Goal: Task Accomplishment & Management: Manage account settings

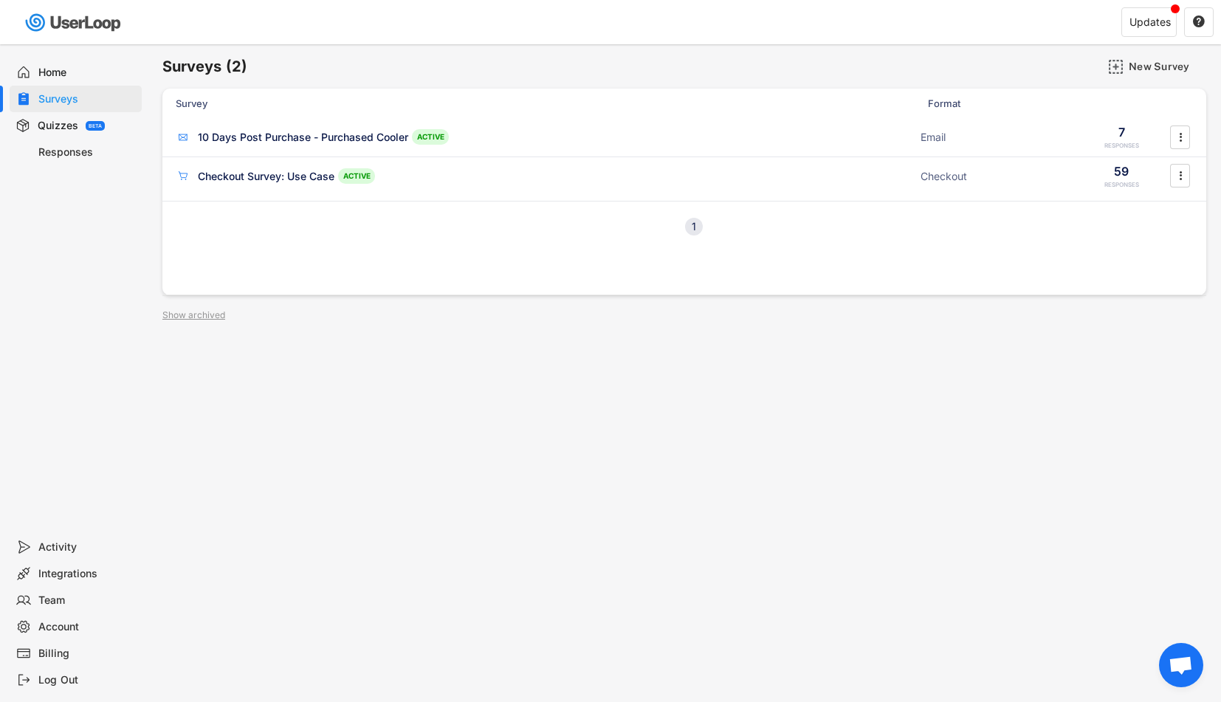
click at [334, 407] on div "Surveys (2) New Survey Survey Format Responses 10 Days Post Purchase - Purchase…" at bounding box center [684, 399] width 1073 height 711
click at [301, 139] on div "10 Days Post Purchase - Purchased Cooler" at bounding box center [303, 137] width 210 height 15
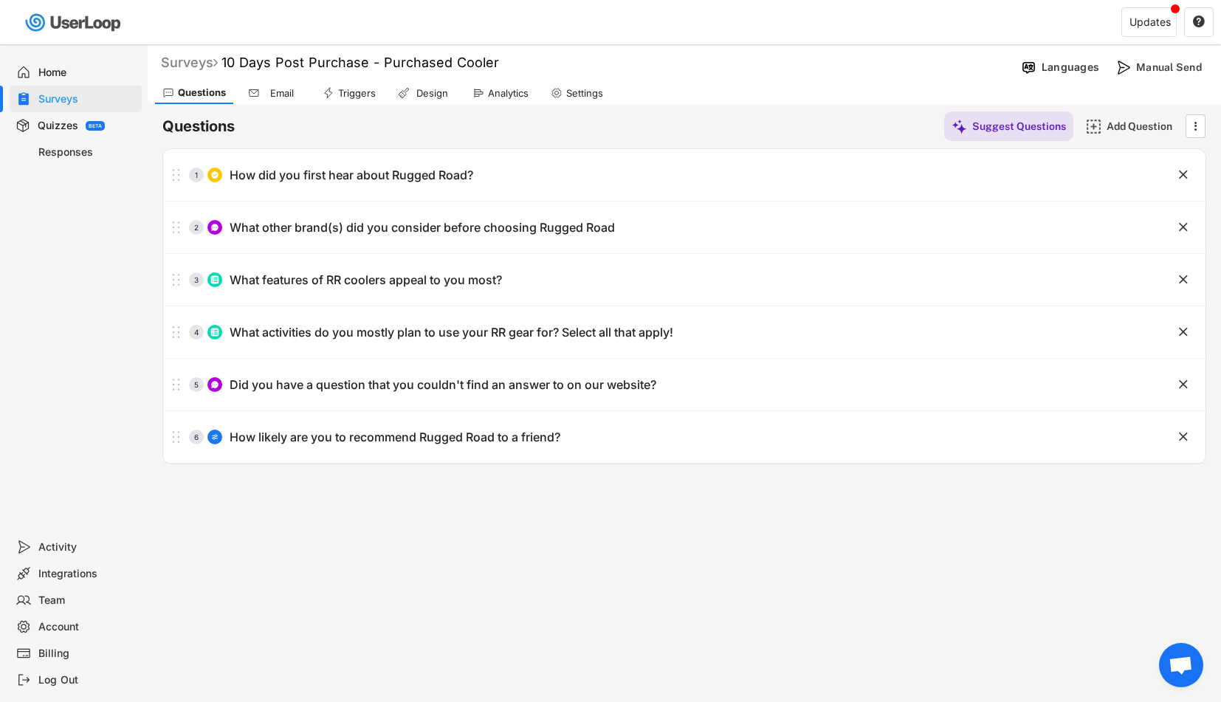
click at [188, 66] on div "Surveys" at bounding box center [189, 62] width 57 height 17
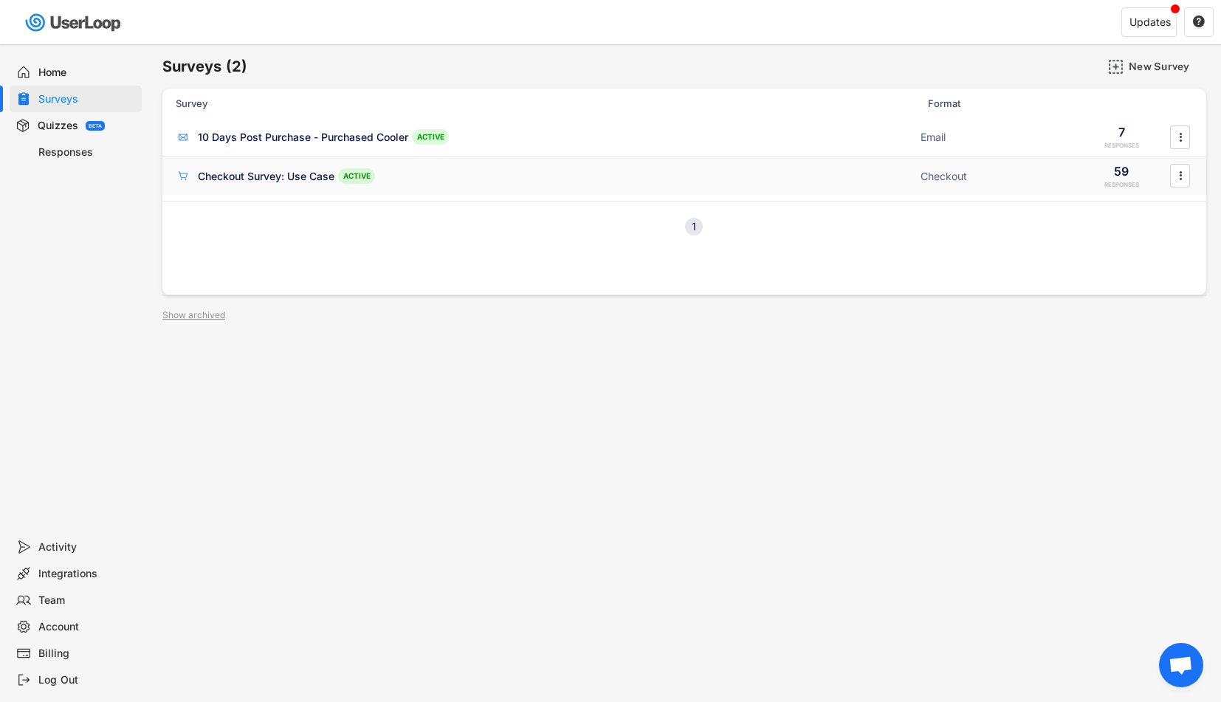
click at [262, 183] on div "Checkout Survey: Use Case ACTIVE" at bounding box center [544, 175] width 736 height 15
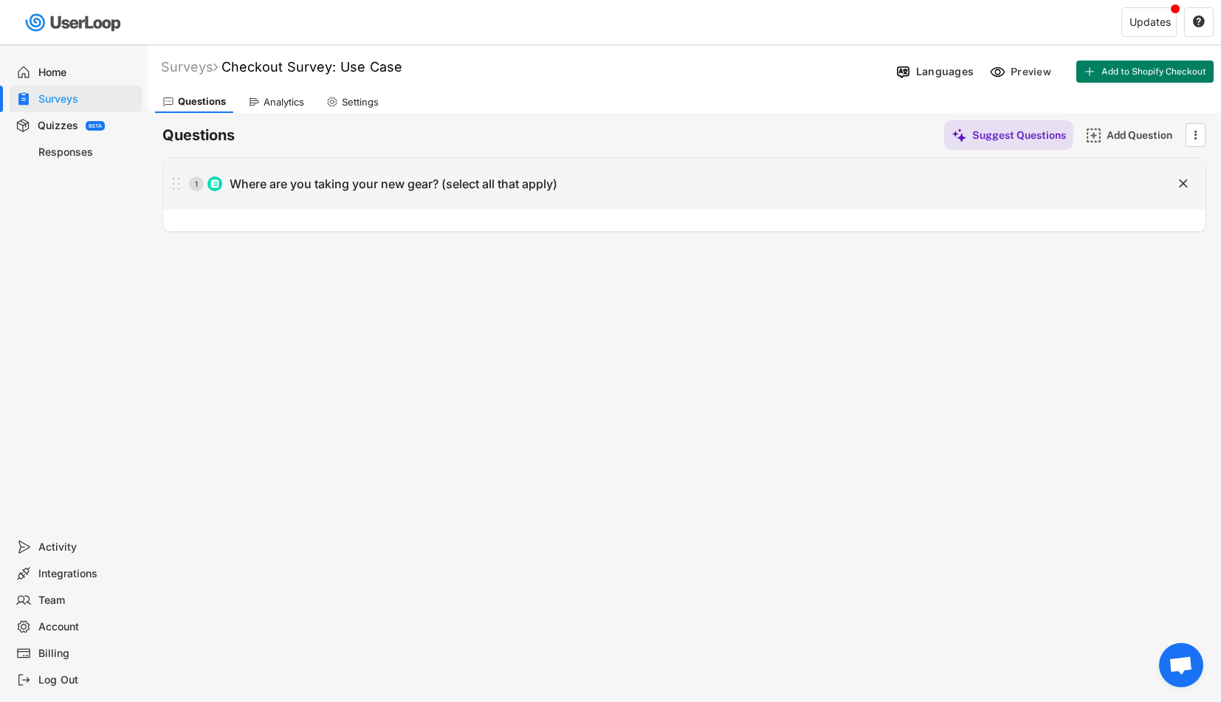
click at [353, 190] on div "Where are you taking your new gear? (select all that apply)" at bounding box center [394, 183] width 328 height 15
type input "Where are you taking your new gear? (select all that apply)"
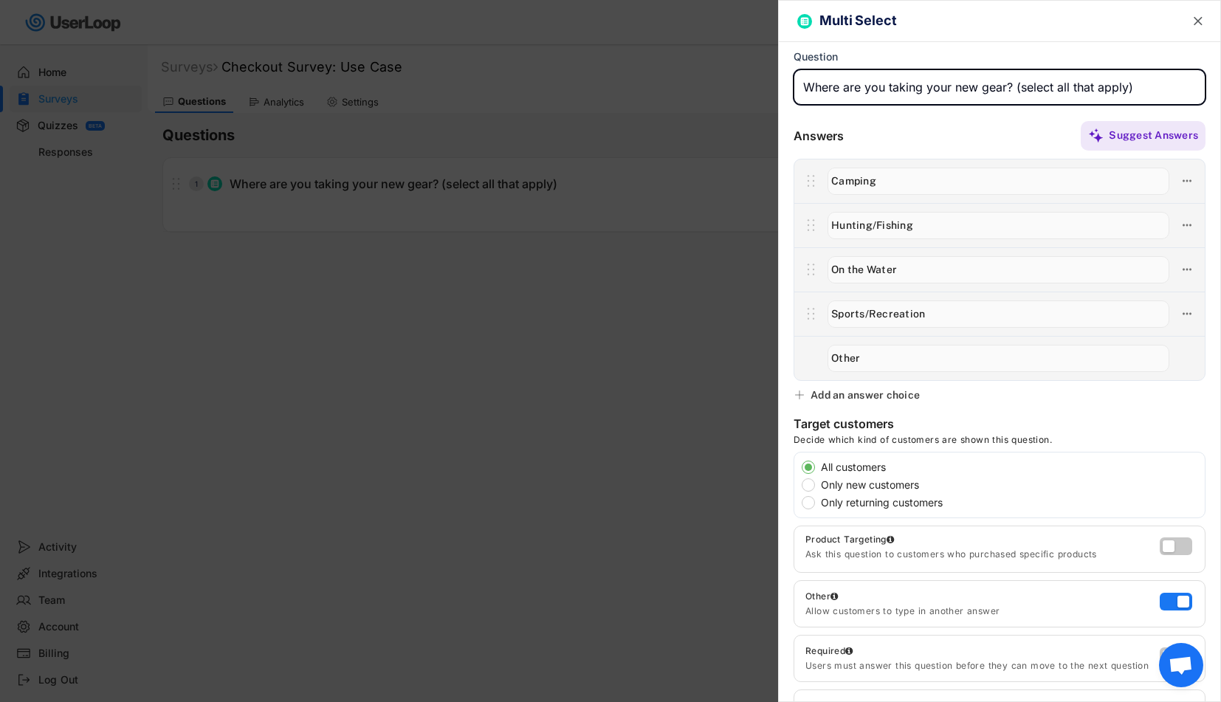
click at [531, 433] on div at bounding box center [610, 351] width 1221 height 702
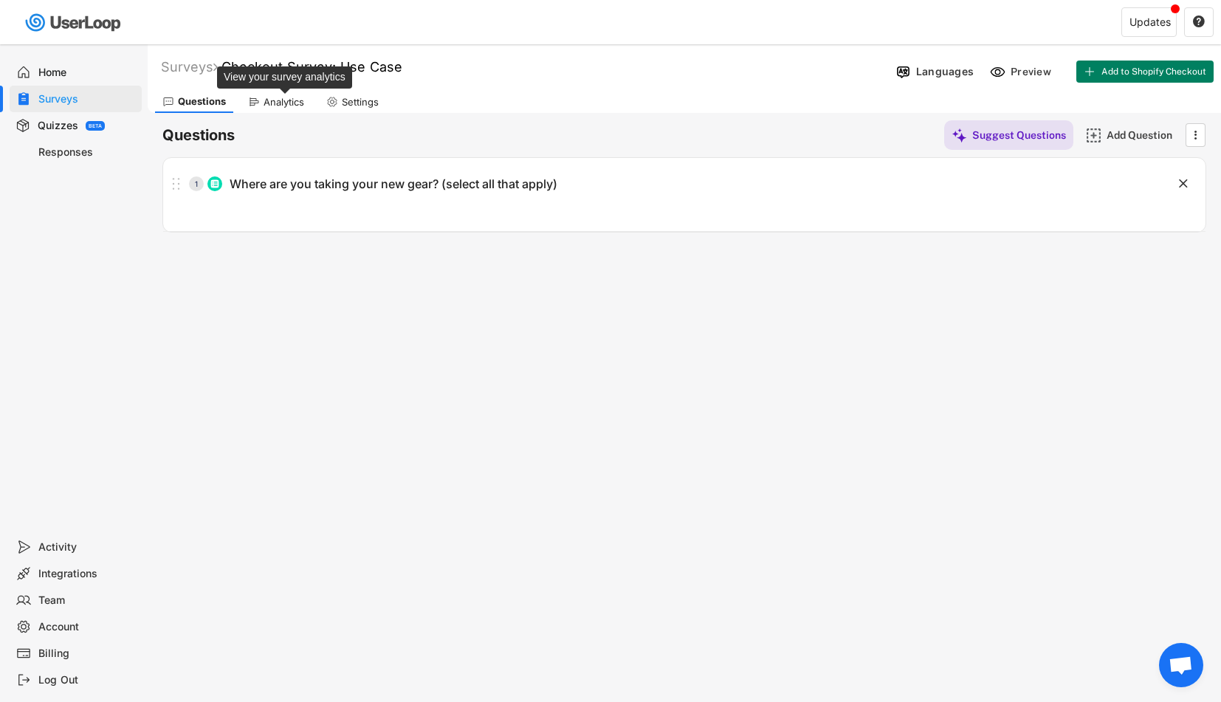
click at [292, 107] on div "Analytics" at bounding box center [283, 102] width 41 height 13
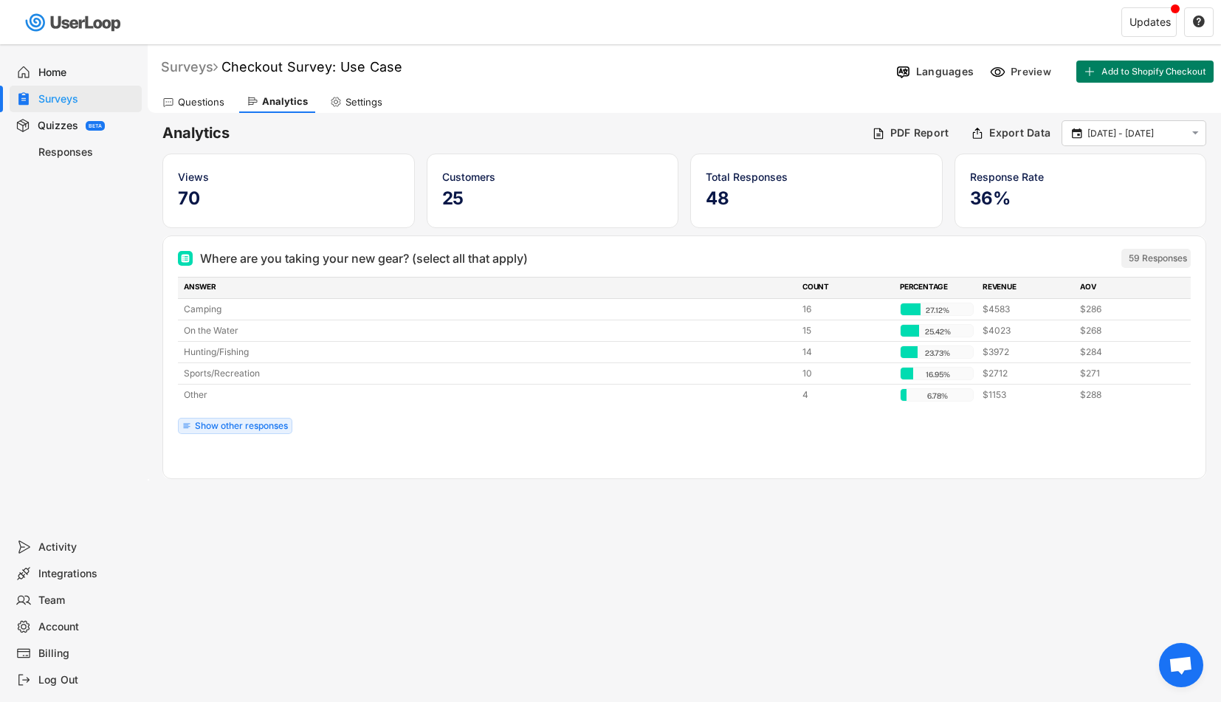
click at [193, 63] on div "Surveys" at bounding box center [189, 66] width 57 height 17
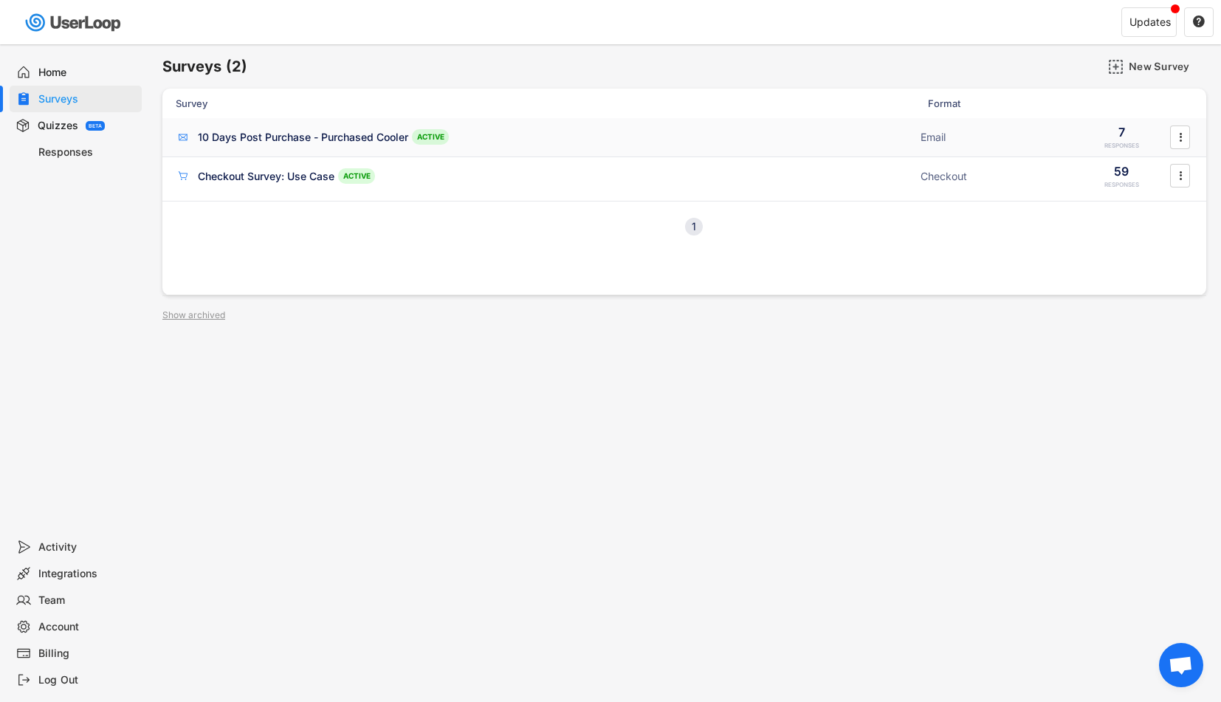
click at [300, 134] on div "10 Days Post Purchase - Purchased Cooler" at bounding box center [303, 137] width 210 height 15
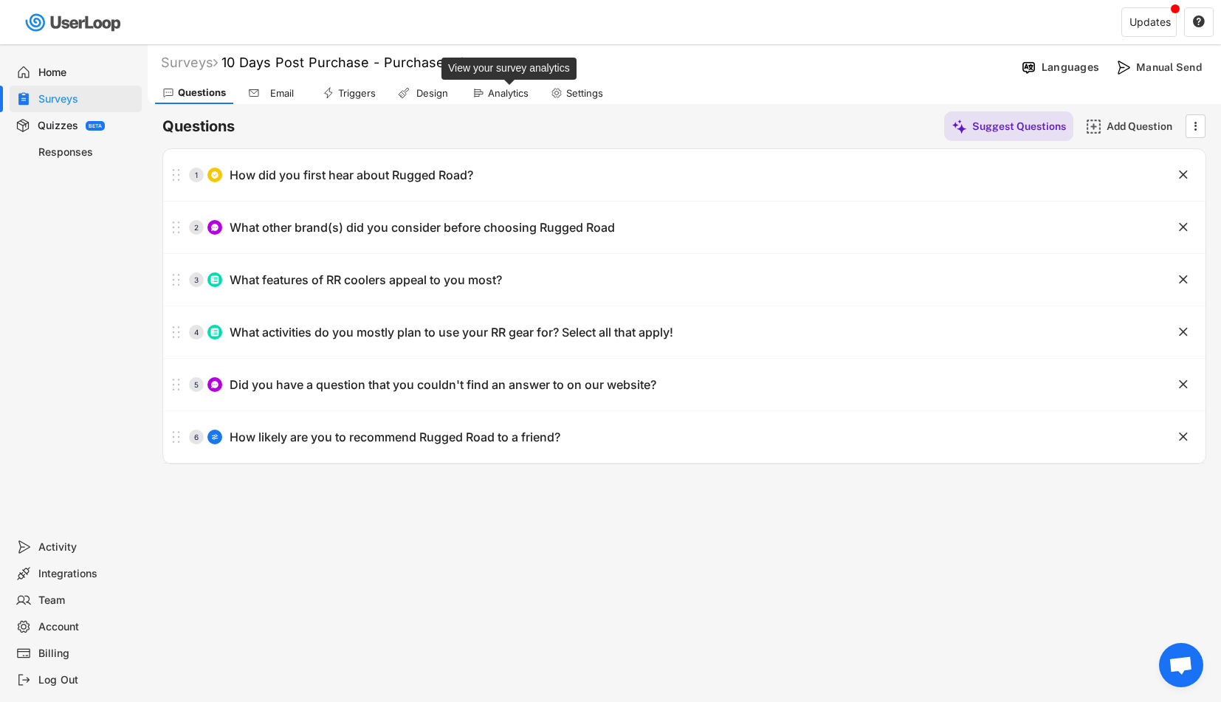
click at [502, 92] on div "Analytics" at bounding box center [508, 93] width 41 height 13
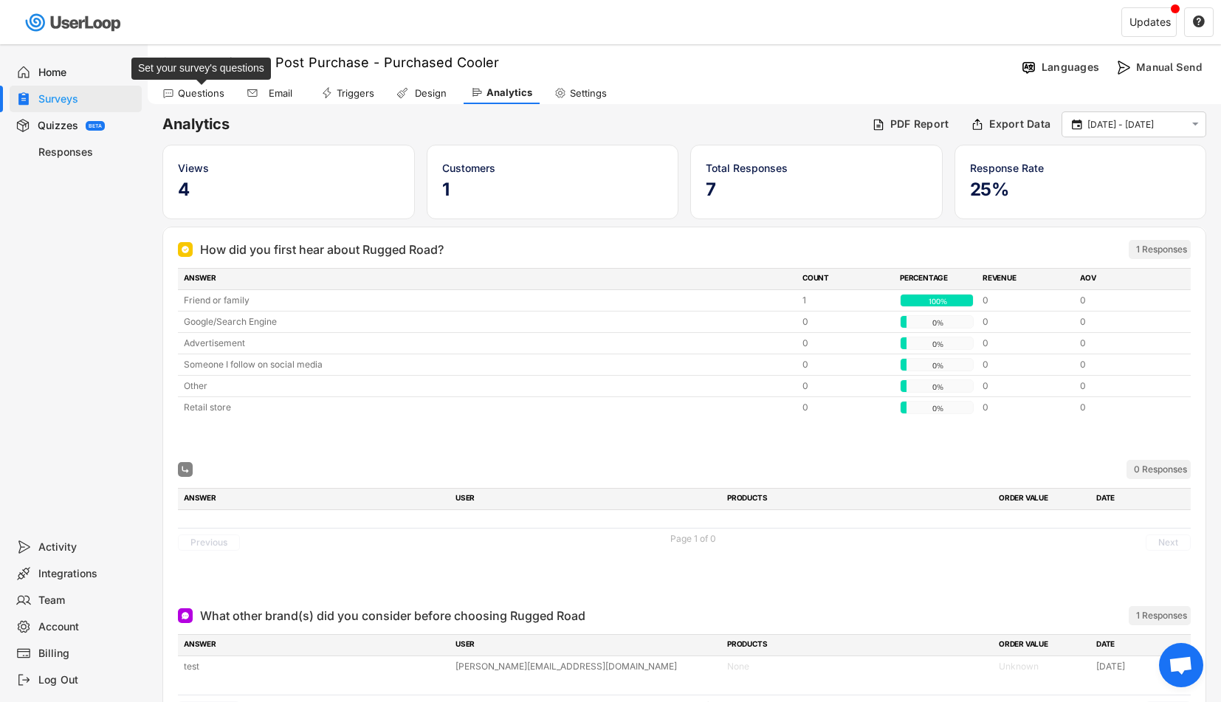
click at [203, 95] on div "Questions" at bounding box center [201, 93] width 46 height 13
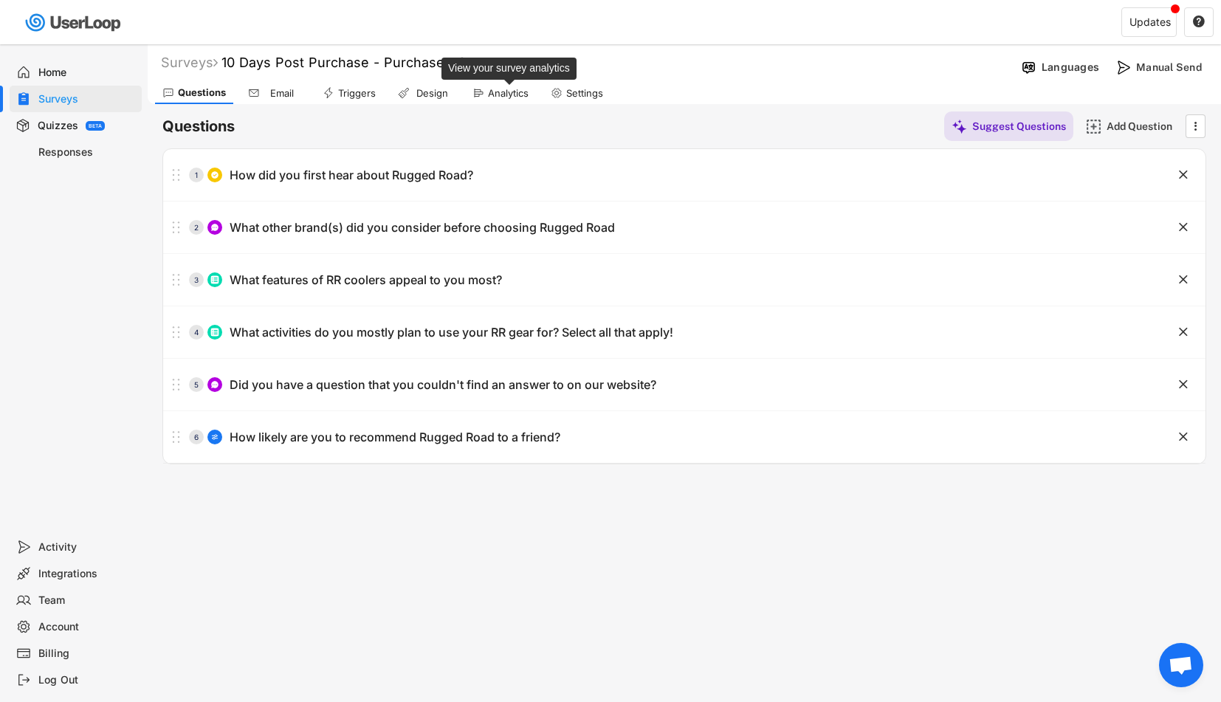
click at [493, 93] on div "Analytics" at bounding box center [508, 93] width 41 height 13
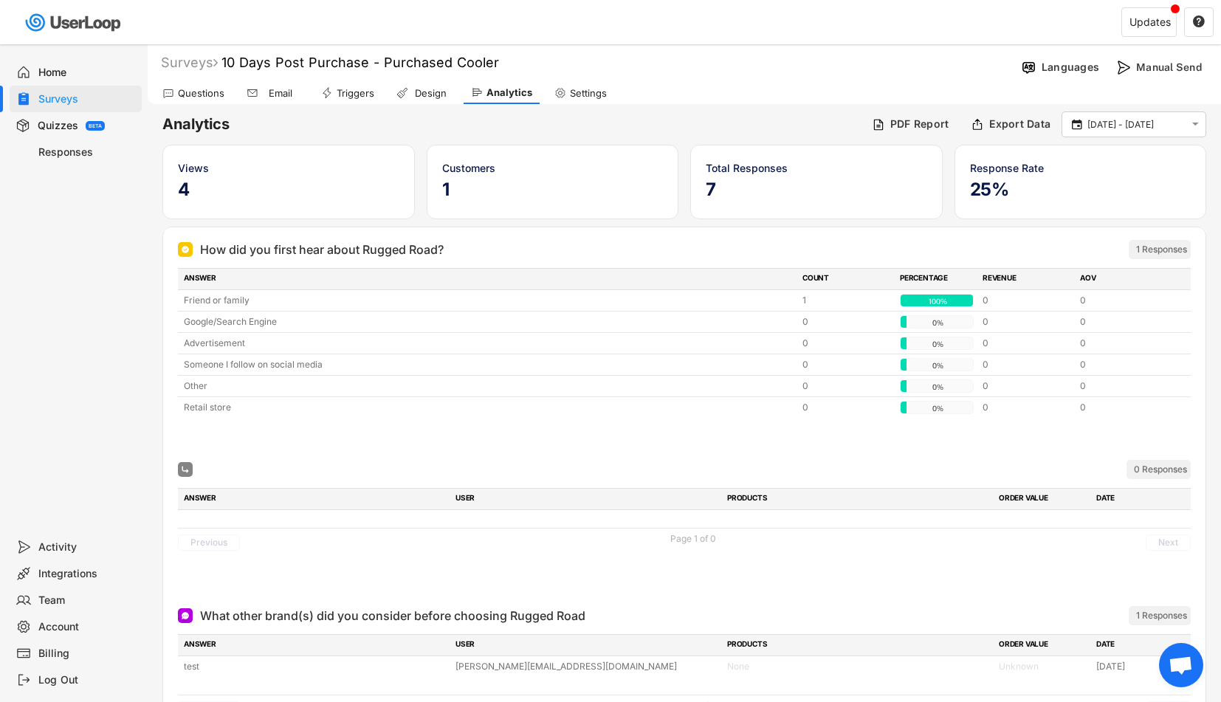
click at [204, 93] on div "Questions" at bounding box center [201, 93] width 46 height 13
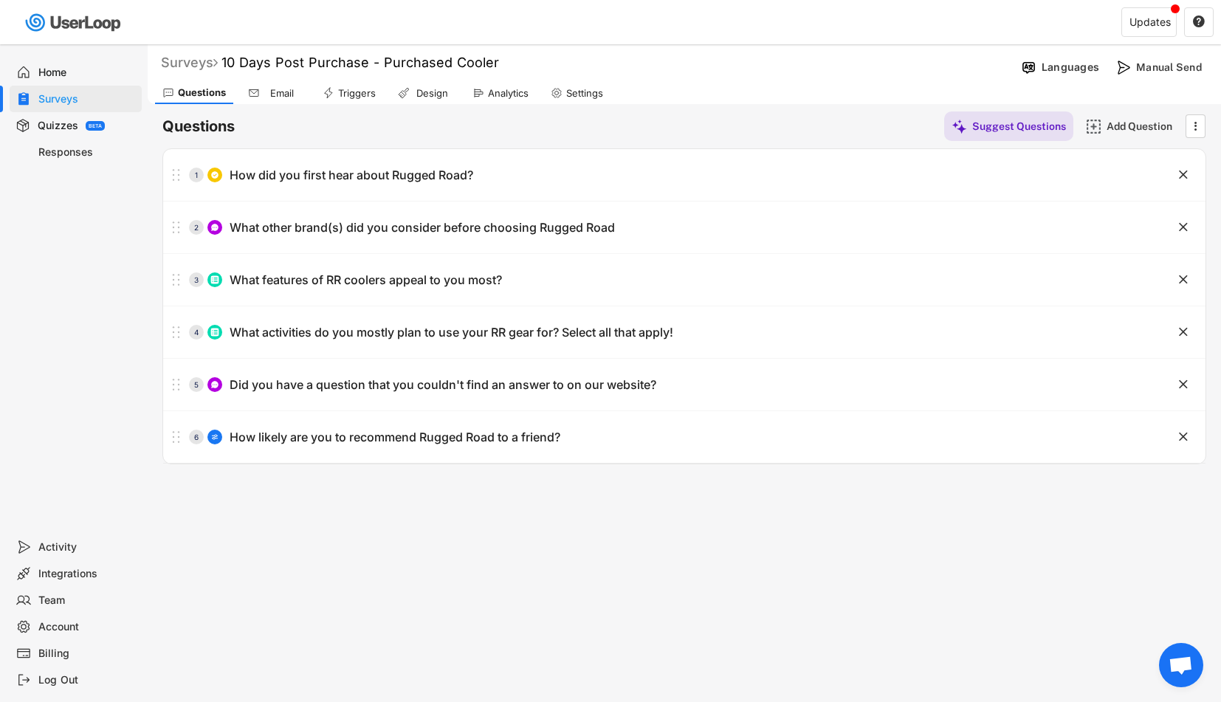
click at [200, 63] on div "Surveys" at bounding box center [189, 62] width 57 height 17
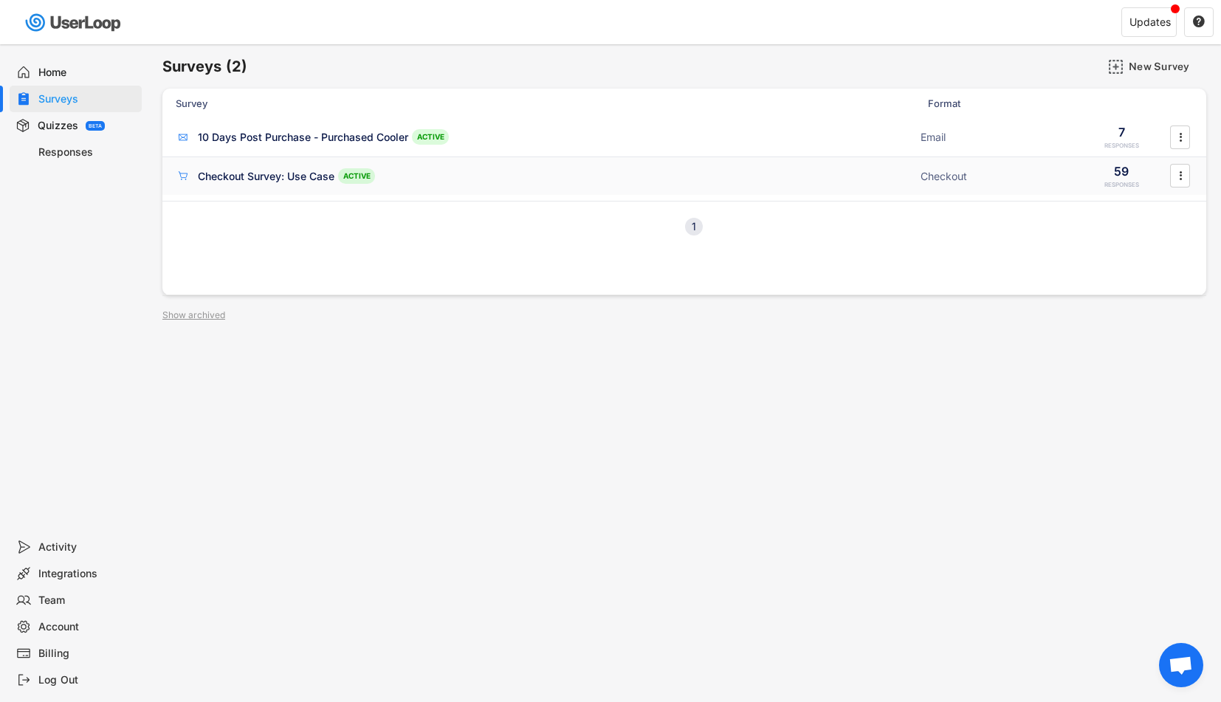
click at [294, 171] on div "Checkout Survey: Use Case" at bounding box center [266, 176] width 137 height 15
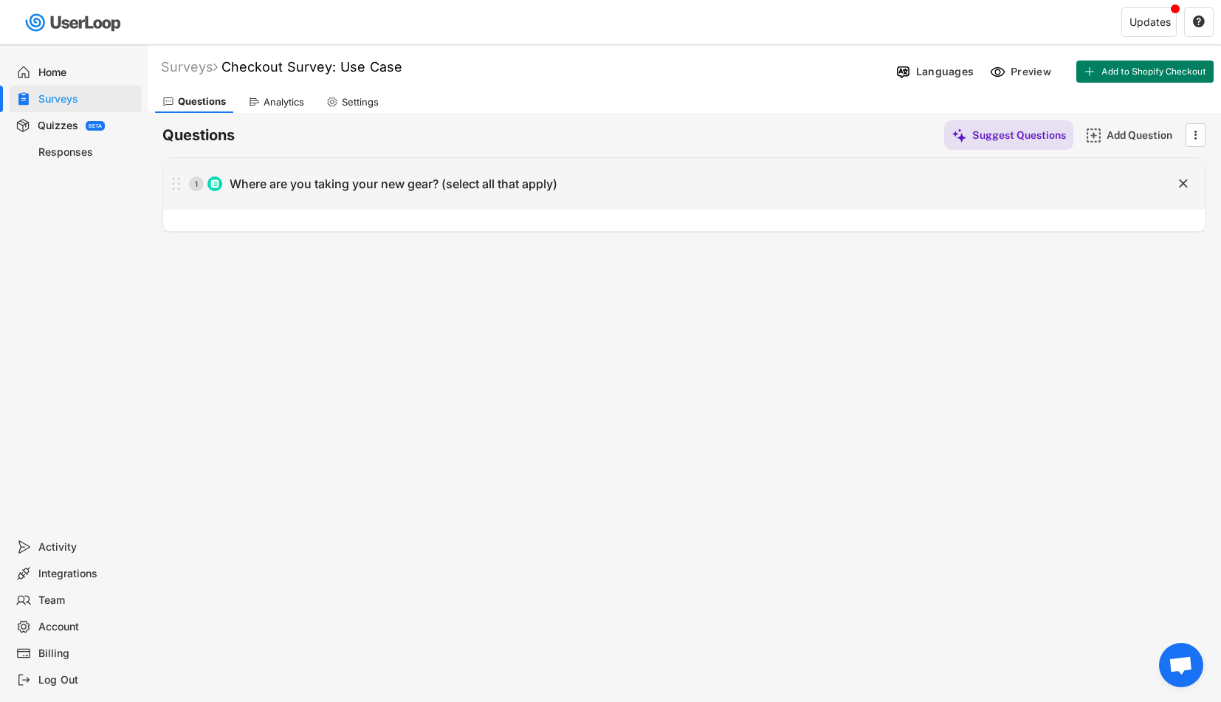
click at [430, 183] on div "Where are you taking your new gear? (select all that apply)" at bounding box center [394, 183] width 328 height 15
type input "Where are you taking your new gear? (select all that apply)"
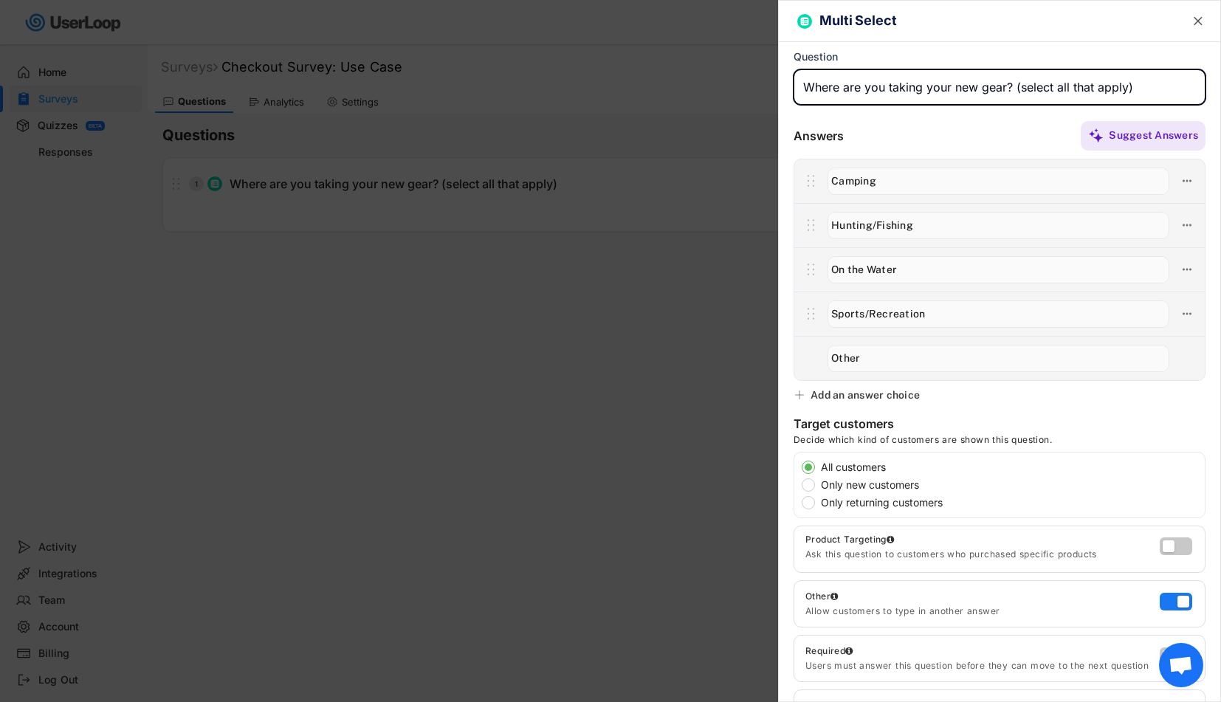
click at [691, 443] on div at bounding box center [610, 351] width 1221 height 702
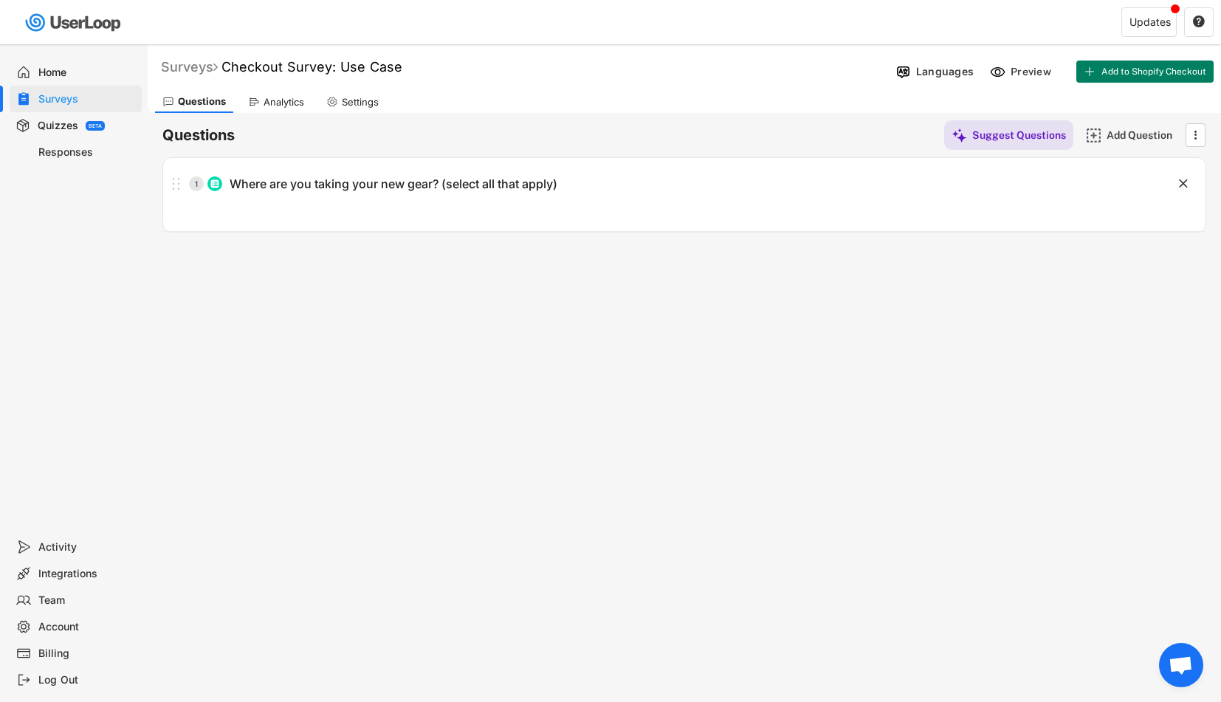
click at [187, 65] on div "Surveys" at bounding box center [189, 66] width 57 height 17
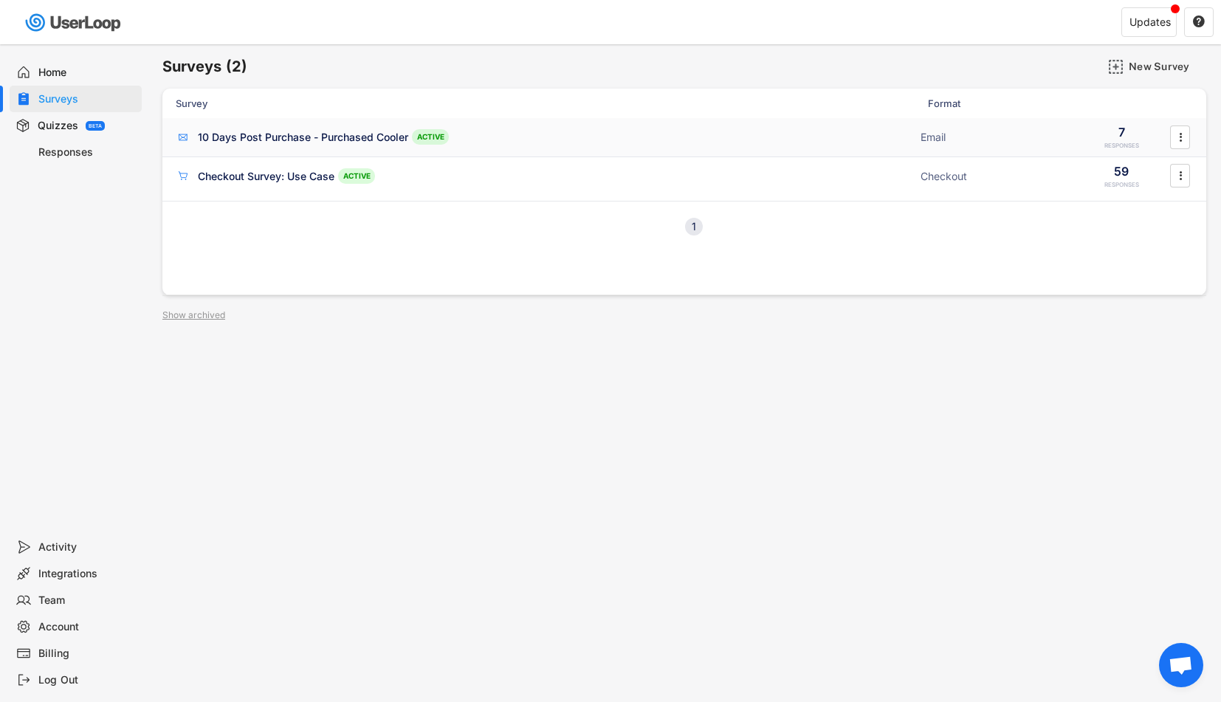
click at [329, 134] on div "10 Days Post Purchase - Purchased Cooler" at bounding box center [303, 137] width 210 height 15
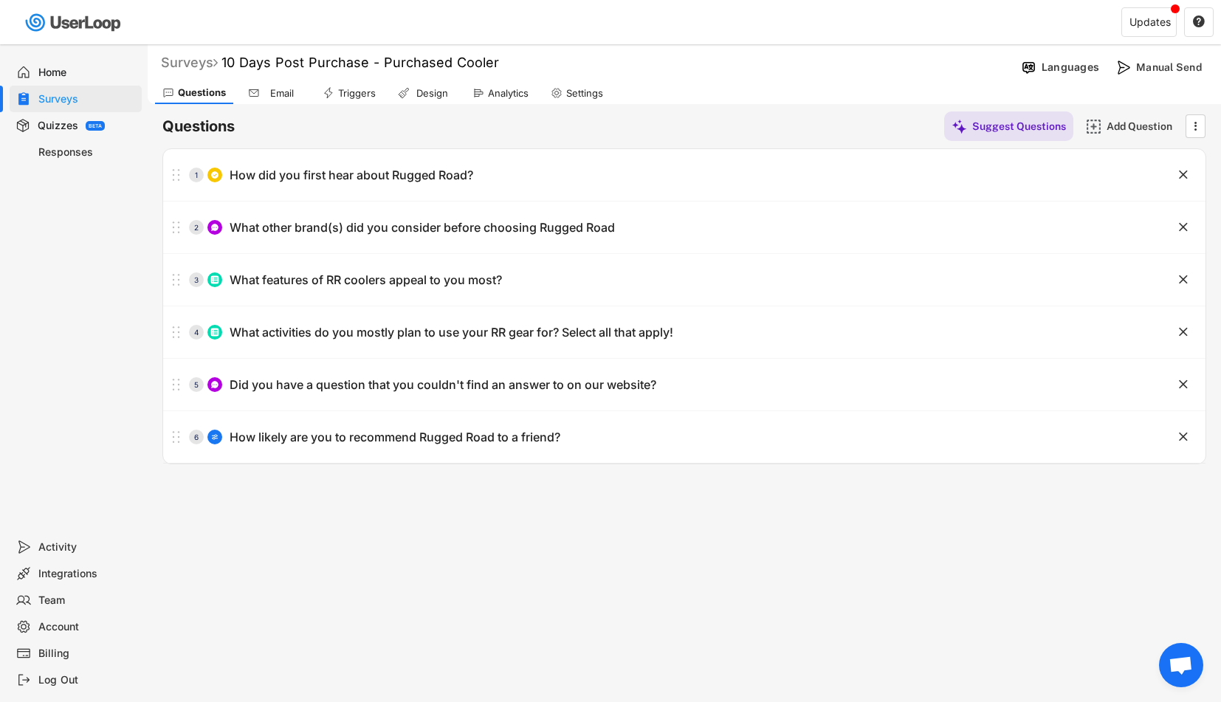
click at [199, 56] on div "Surveys" at bounding box center [189, 62] width 57 height 17
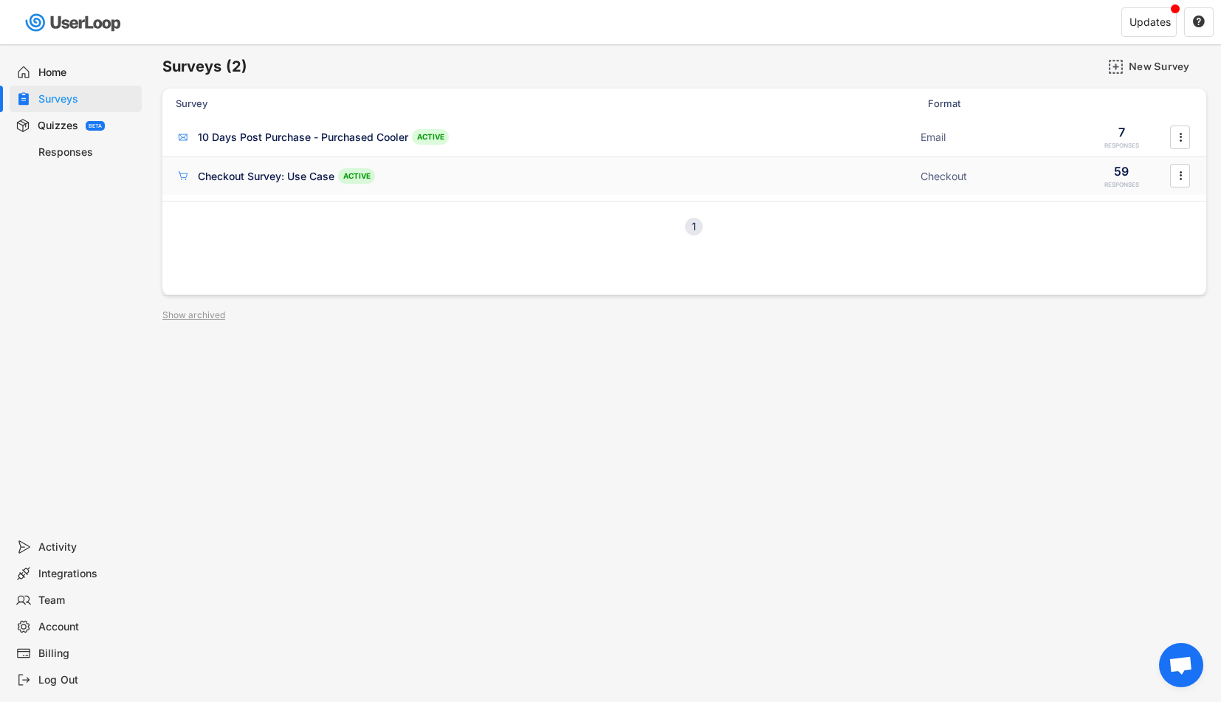
click at [270, 178] on div "Checkout Survey: Use Case" at bounding box center [266, 176] width 137 height 15
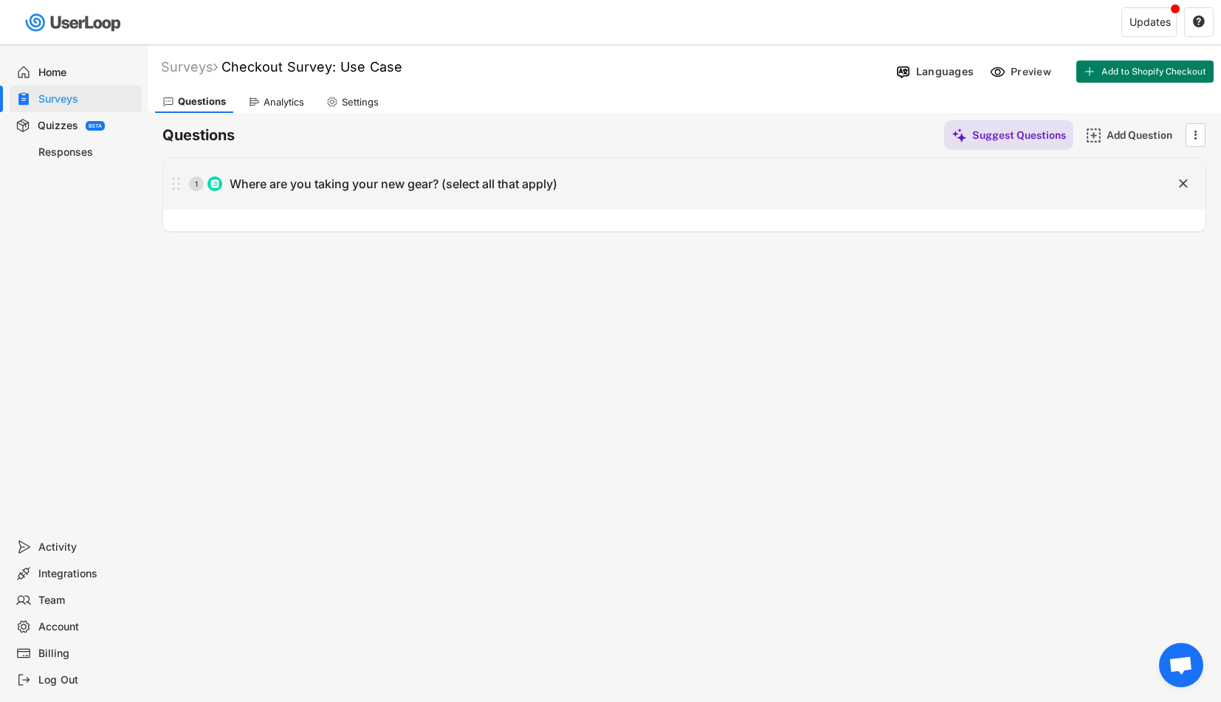
click at [632, 198] on div "1 Where are you taking your new gear? (select all that apply)" at bounding box center [647, 184] width 968 height 30
type input "Where are you taking your new gear? (select all that apply)"
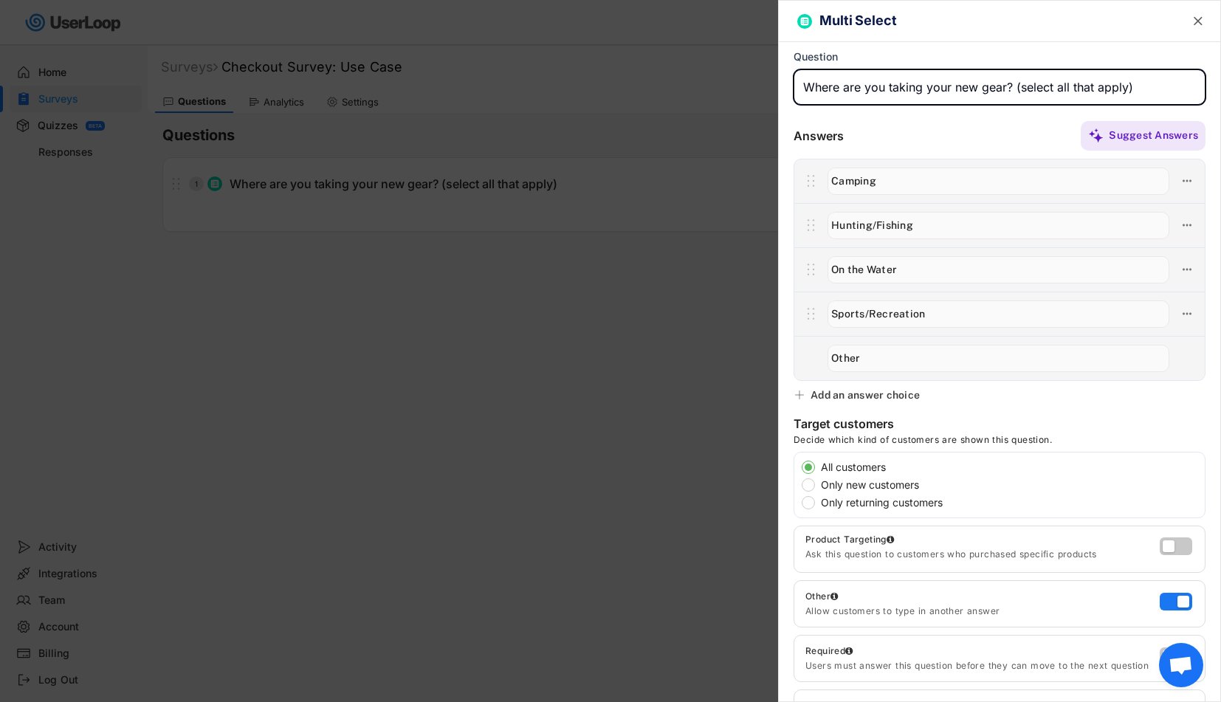
click at [610, 377] on div at bounding box center [610, 351] width 1221 height 702
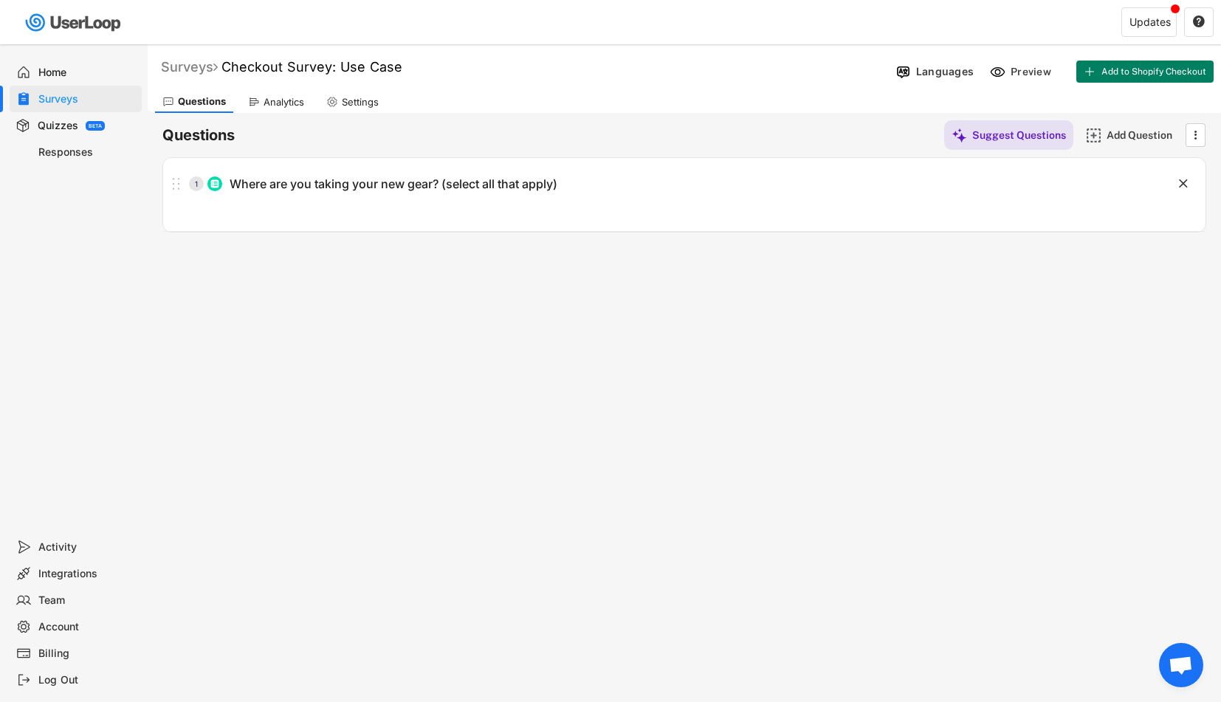
click at [199, 62] on div "Surveys" at bounding box center [189, 66] width 57 height 17
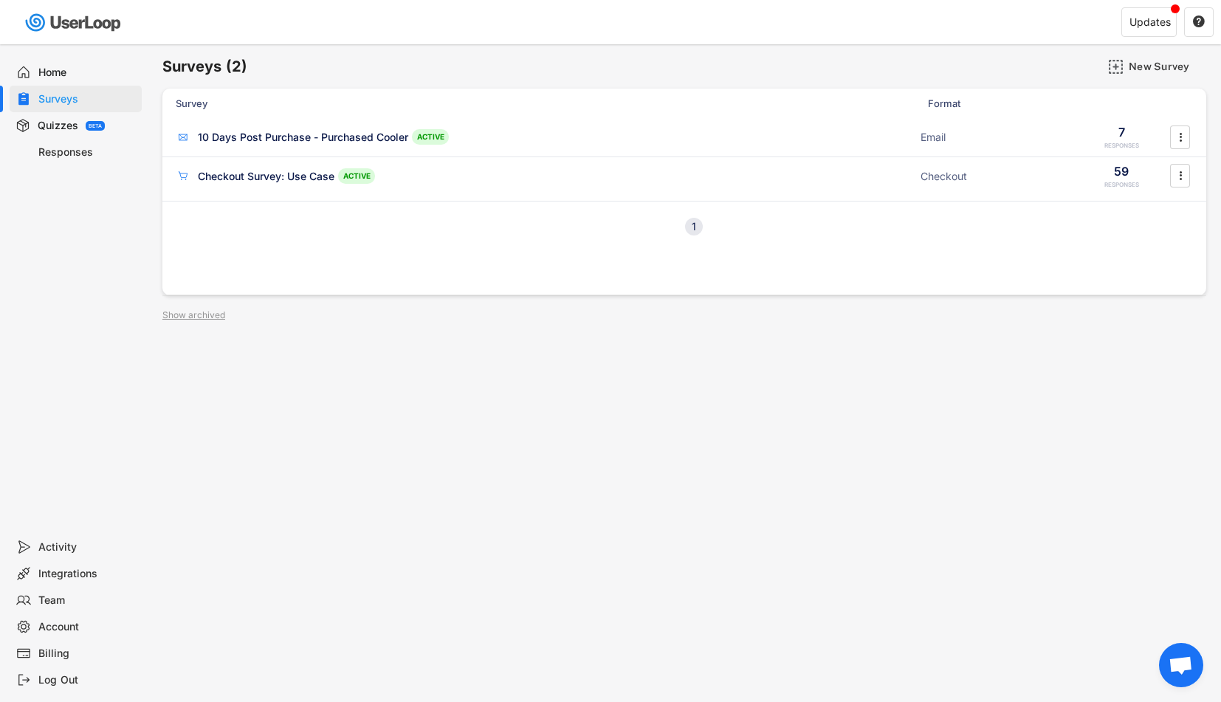
click at [86, 478] on div "Home Surveys Quizzes BETA Responses" at bounding box center [74, 288] width 148 height 489
click at [237, 179] on div "Checkout Survey: Use Case" at bounding box center [266, 176] width 137 height 15
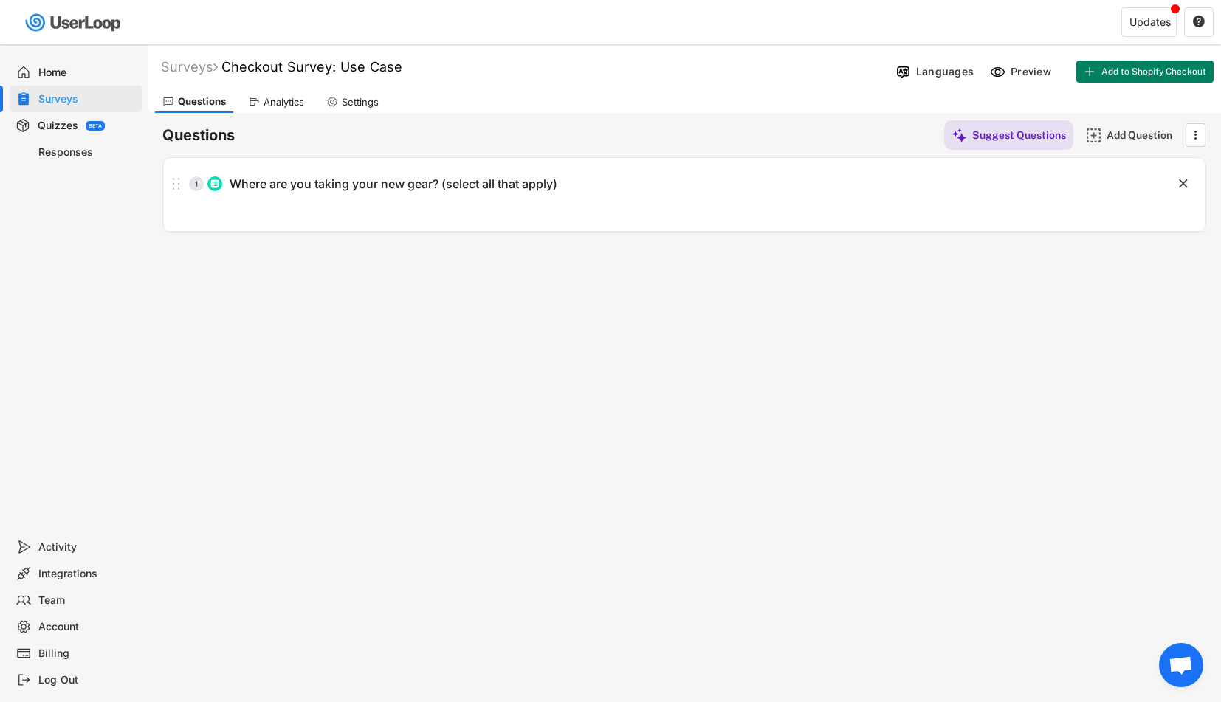
click at [335, 97] on icon at bounding box center [332, 102] width 12 height 12
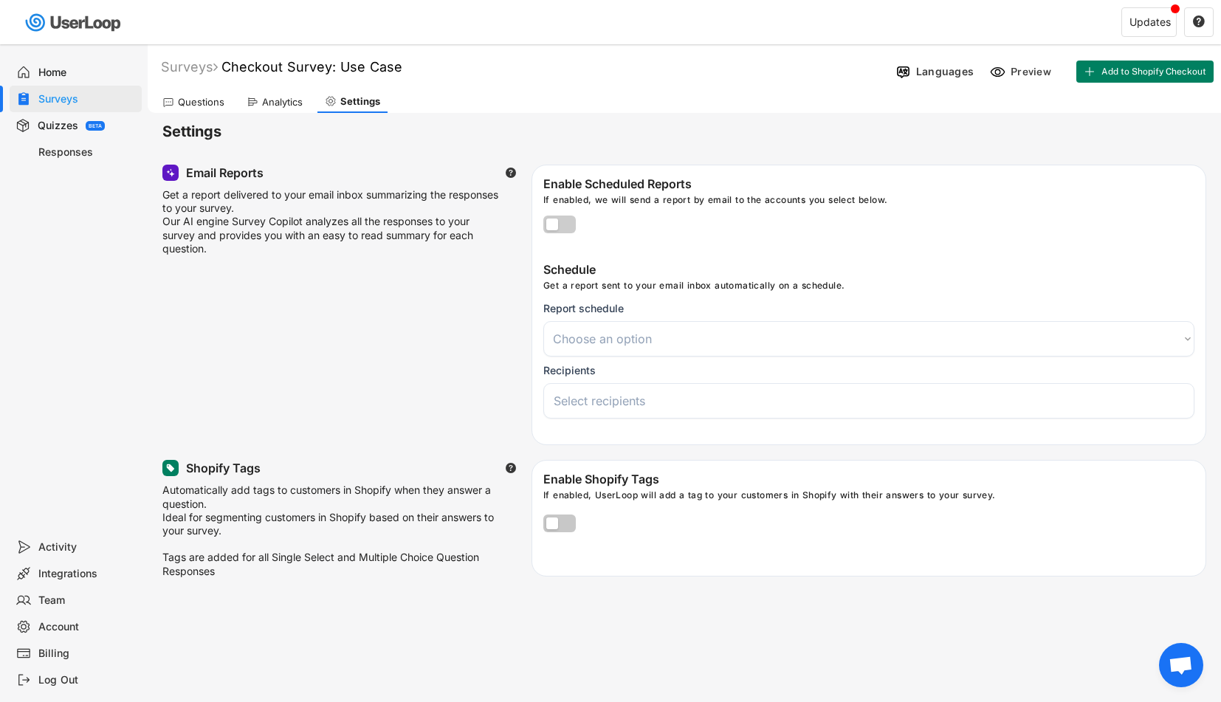
click at [555, 227] on label at bounding box center [556, 221] width 32 height 18
click at [0, 0] on input "checkbox" at bounding box center [0, 0] width 0 height 0
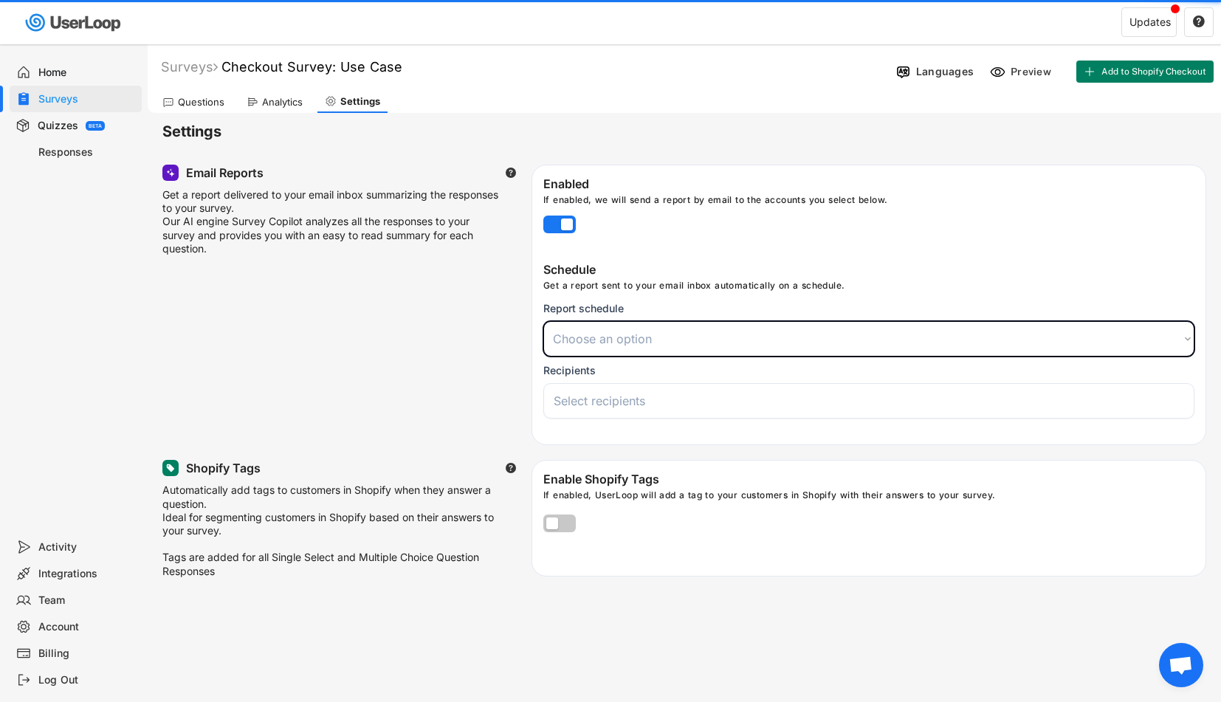
select select
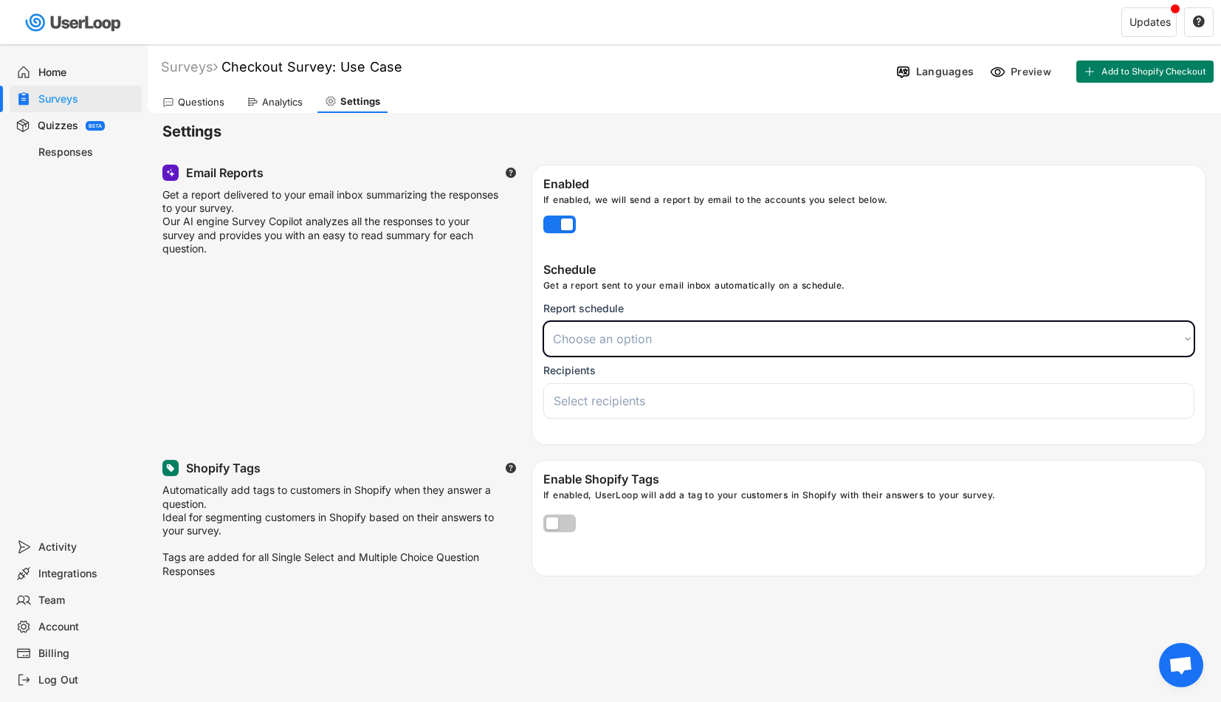
click at [586, 342] on select "Choose an option Daily Weekly Monthly" at bounding box center [868, 338] width 651 height 35
select select ""weekly""
click at [543, 321] on select "Choose an option Daily Weekly Monthly" at bounding box center [868, 338] width 651 height 35
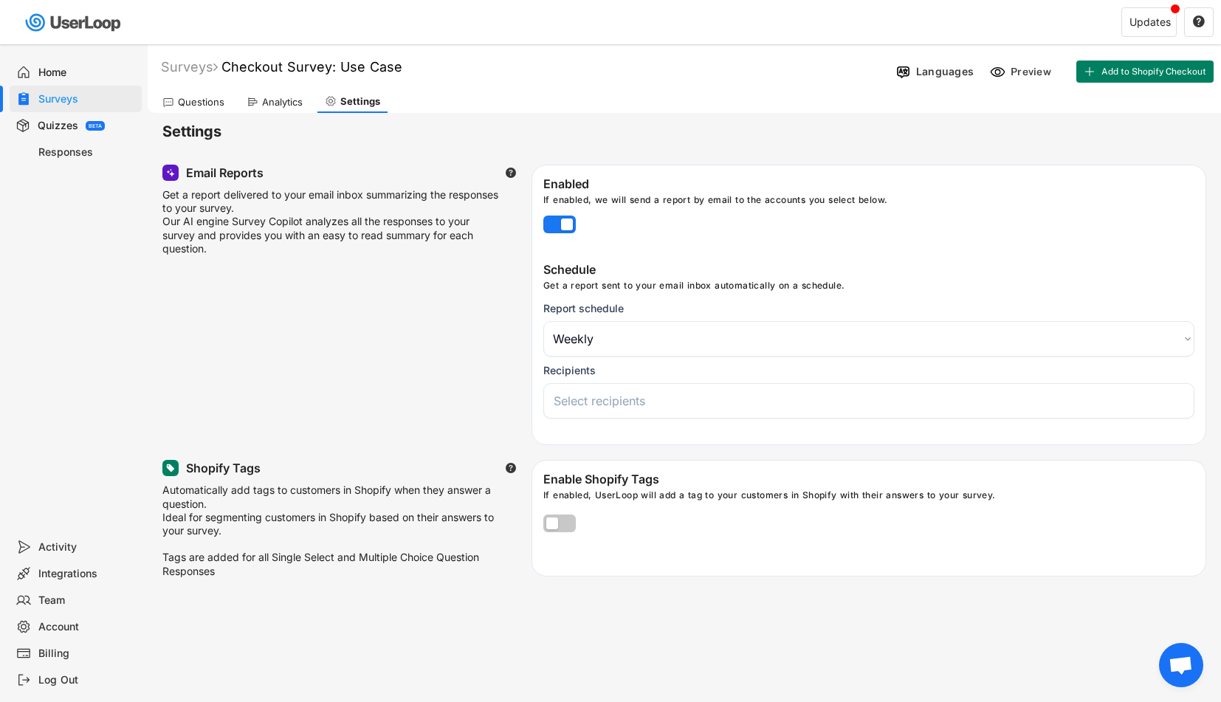
click at [595, 400] on input "search" at bounding box center [873, 400] width 638 height 15
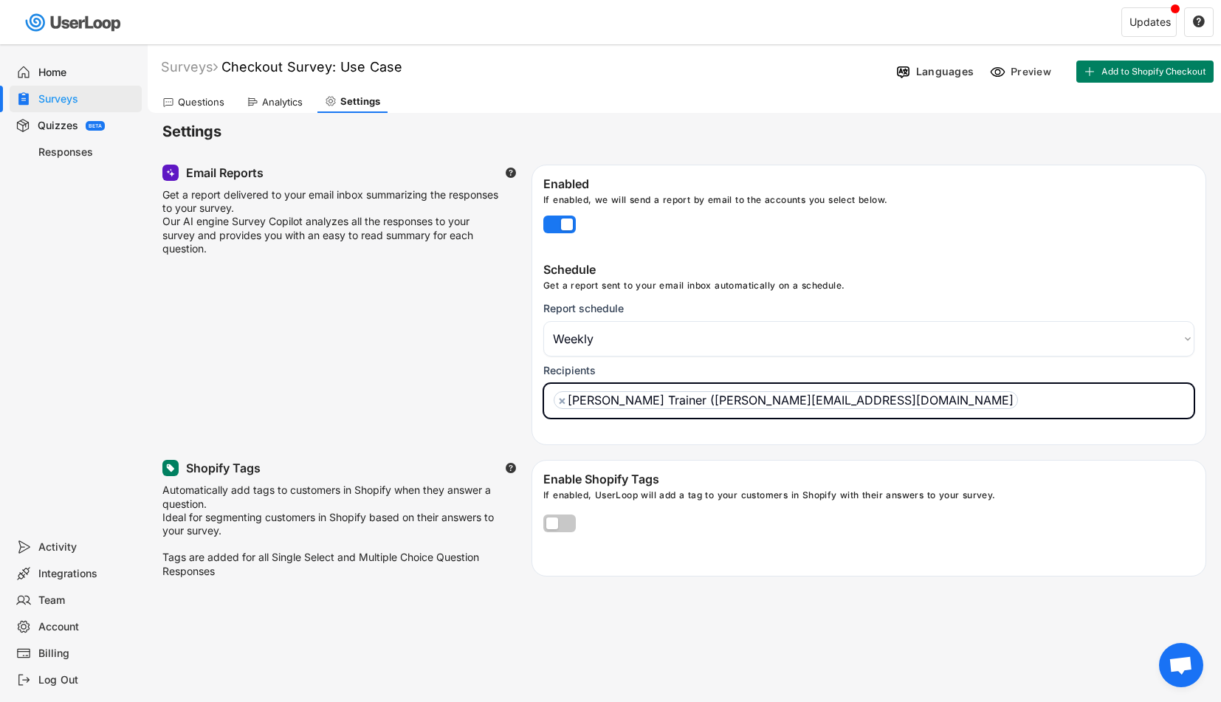
scroll to position [12, 0]
click at [464, 376] on div "Email Reports  Get a report delivered to your email inbox summarizing the resp…" at bounding box center [684, 305] width 1044 height 280
click at [790, 402] on ul "× [PERSON_NAME] Trainer ([PERSON_NAME][EMAIL_ADDRESS][DOMAIN_NAME]" at bounding box center [869, 397] width 638 height 21
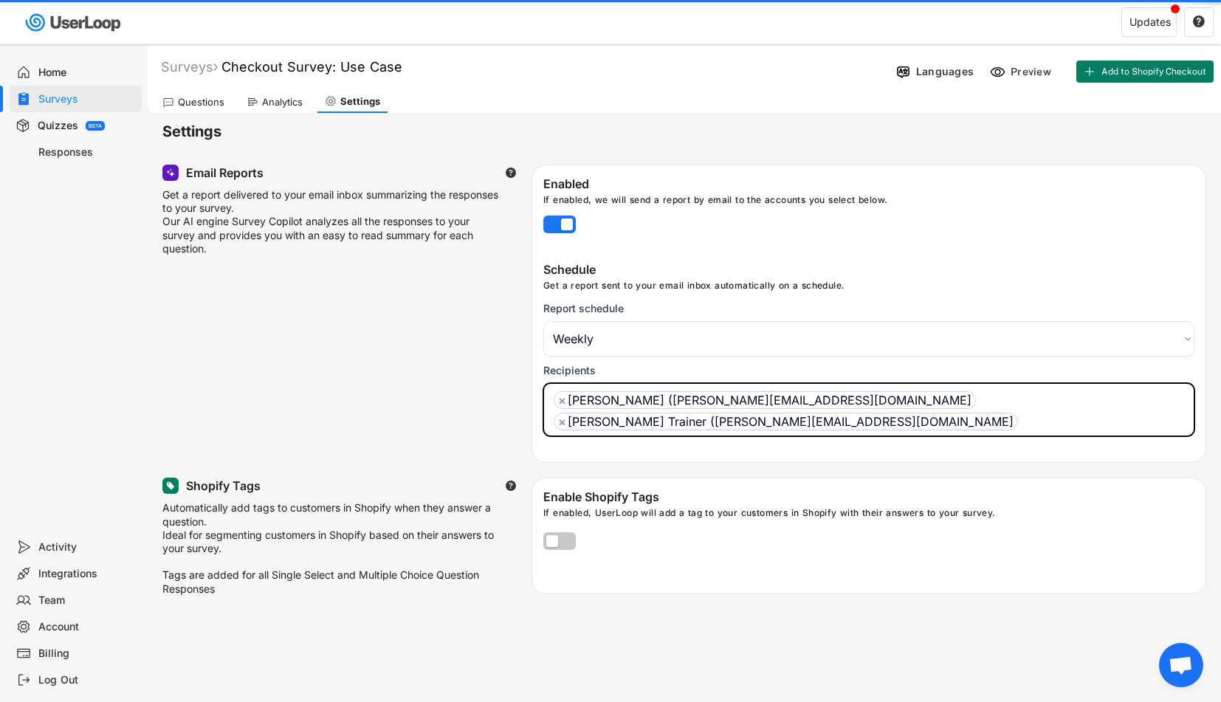
select select "1348695171700984260__LOOKUP__1759779036561x977549215737814000"
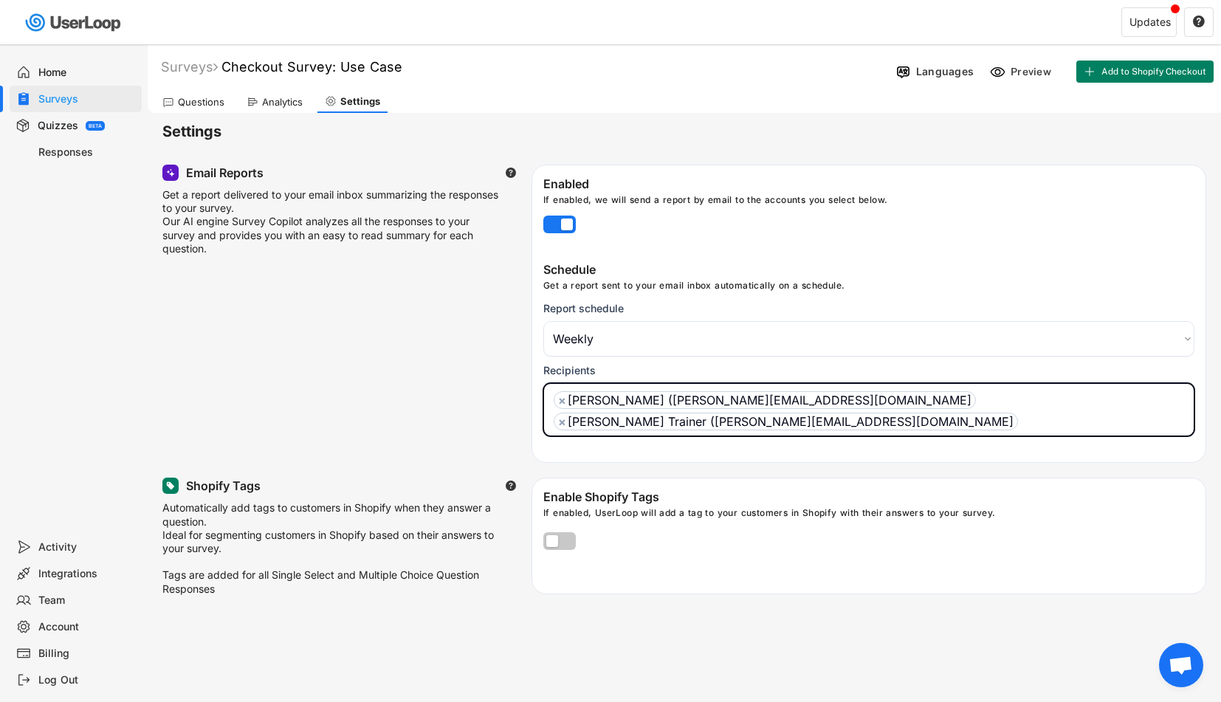
click at [468, 399] on div "Email Reports  Get a report delivered to your email inbox summarizing the resp…" at bounding box center [684, 314] width 1044 height 298
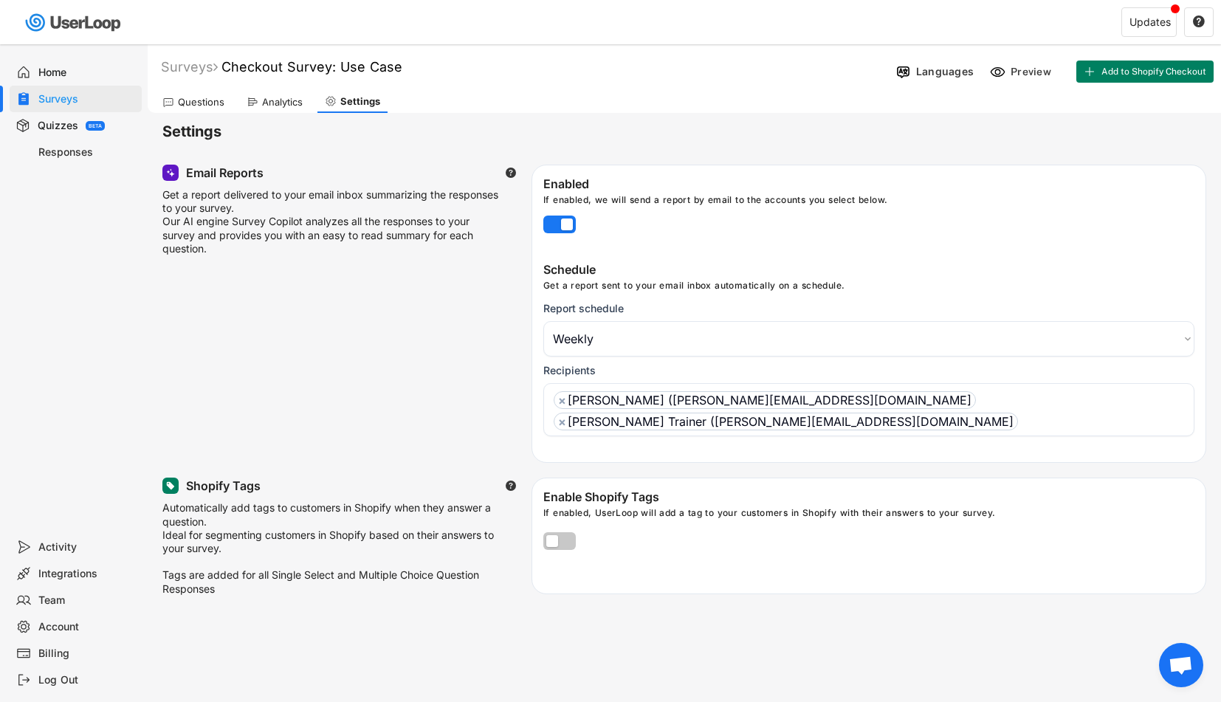
click at [280, 103] on div "Analytics" at bounding box center [282, 102] width 41 height 13
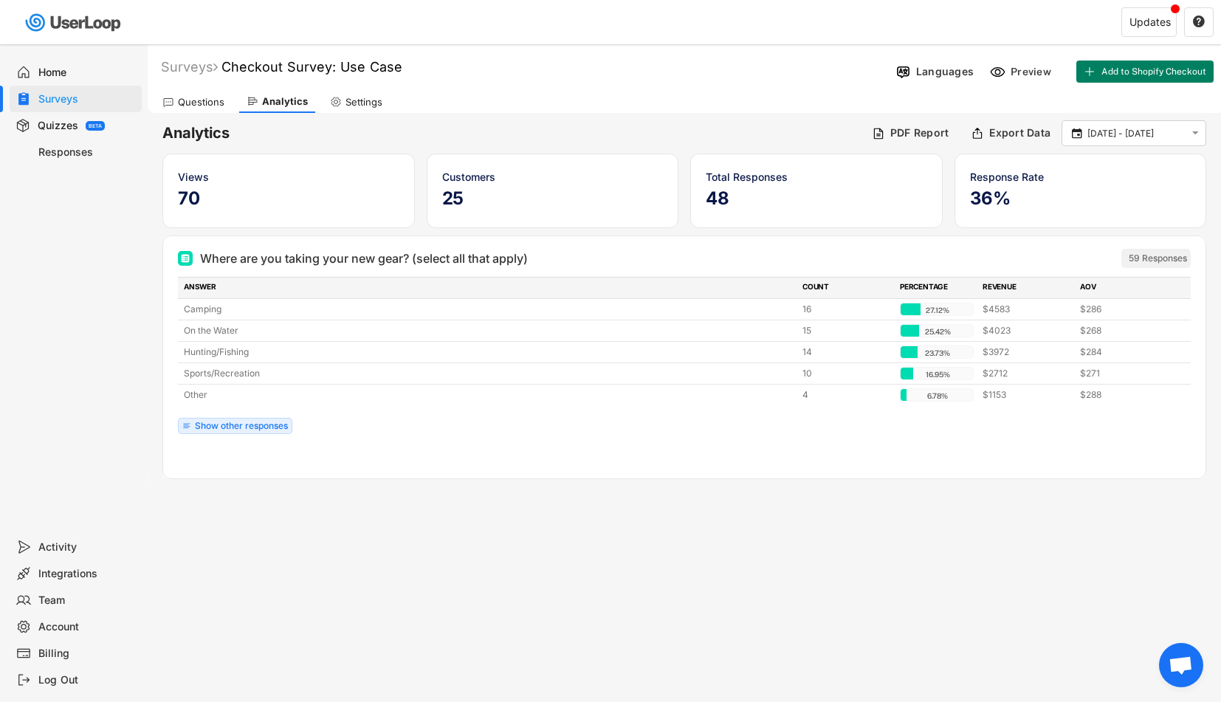
click at [64, 154] on div "Responses" at bounding box center [86, 152] width 97 height 14
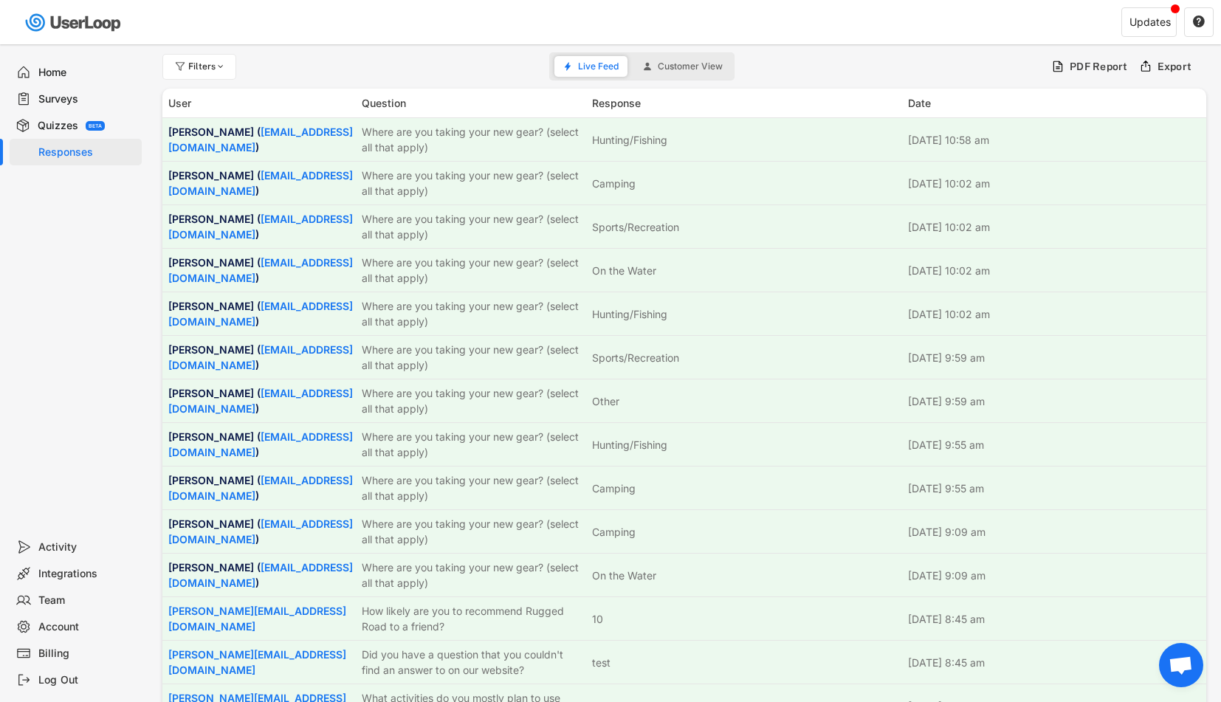
click at [54, 90] on div "Surveys" at bounding box center [76, 99] width 132 height 27
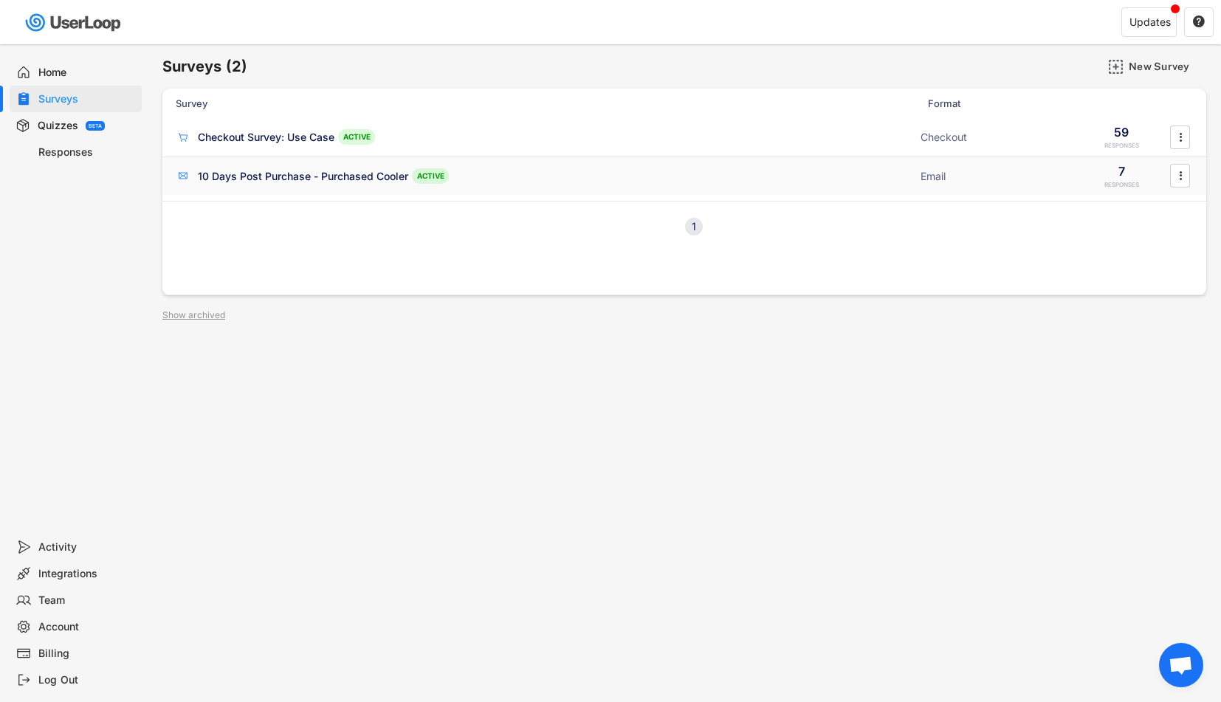
click at [272, 165] on div "10 Days Post Purchase - Purchased Cooler ACTIVE Email 7 RESPONSES " at bounding box center [684, 176] width 1044 height 38
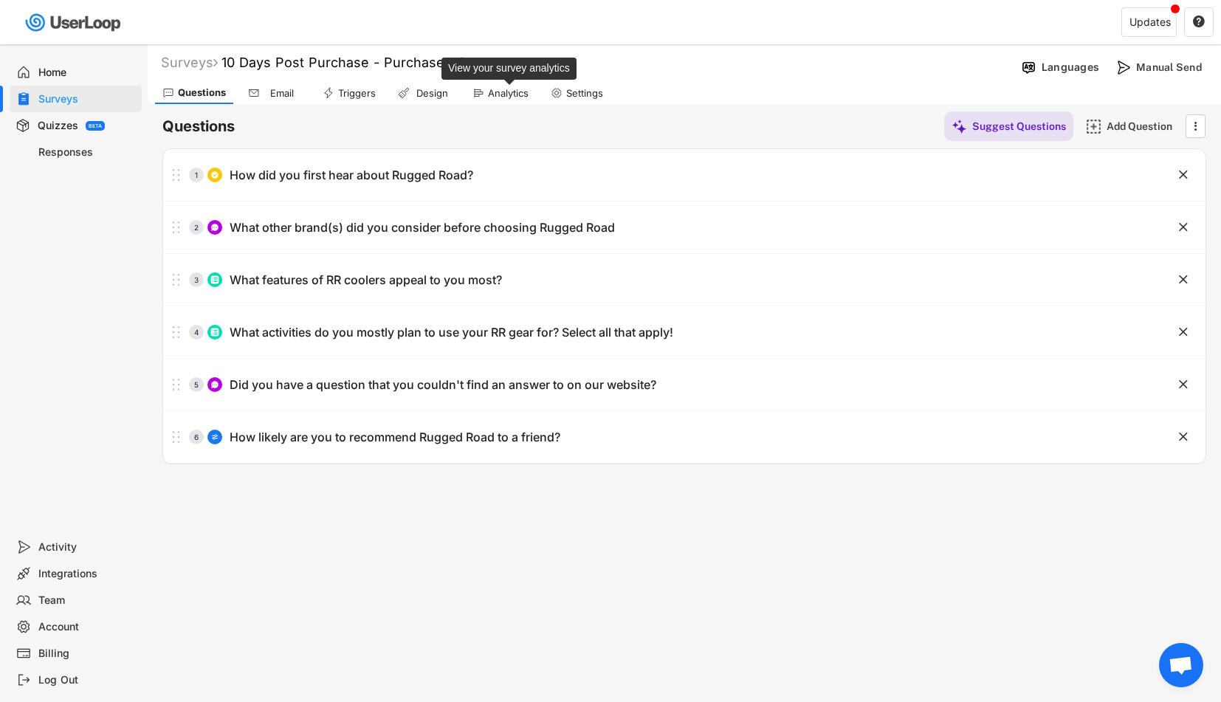
click at [502, 93] on div "Analytics" at bounding box center [508, 93] width 41 height 13
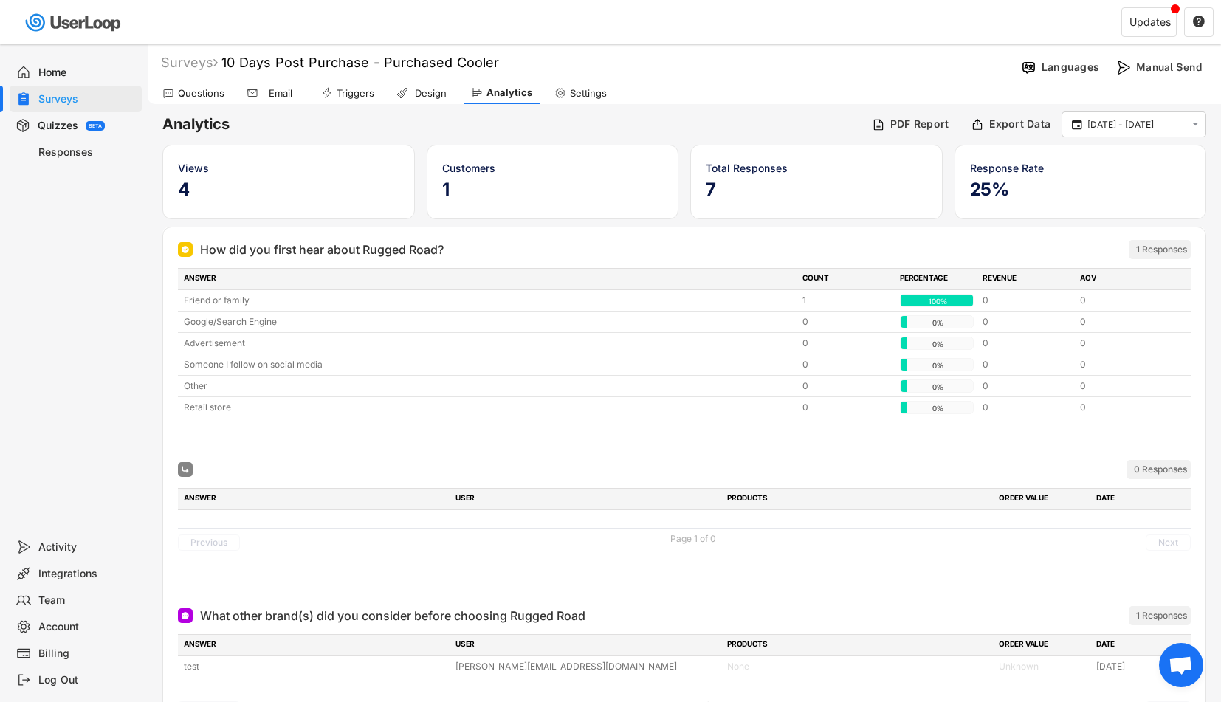
click at [199, 94] on div "Questions" at bounding box center [201, 93] width 46 height 13
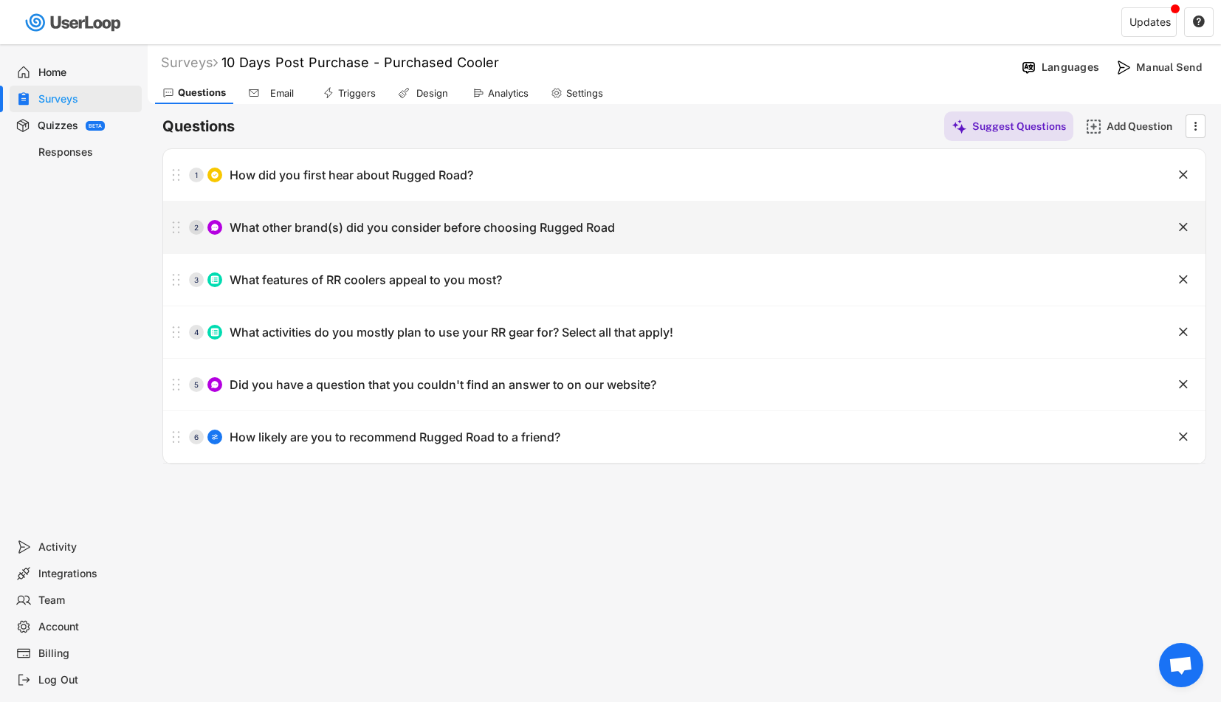
click at [1182, 223] on text "" at bounding box center [1183, 226] width 9 height 15
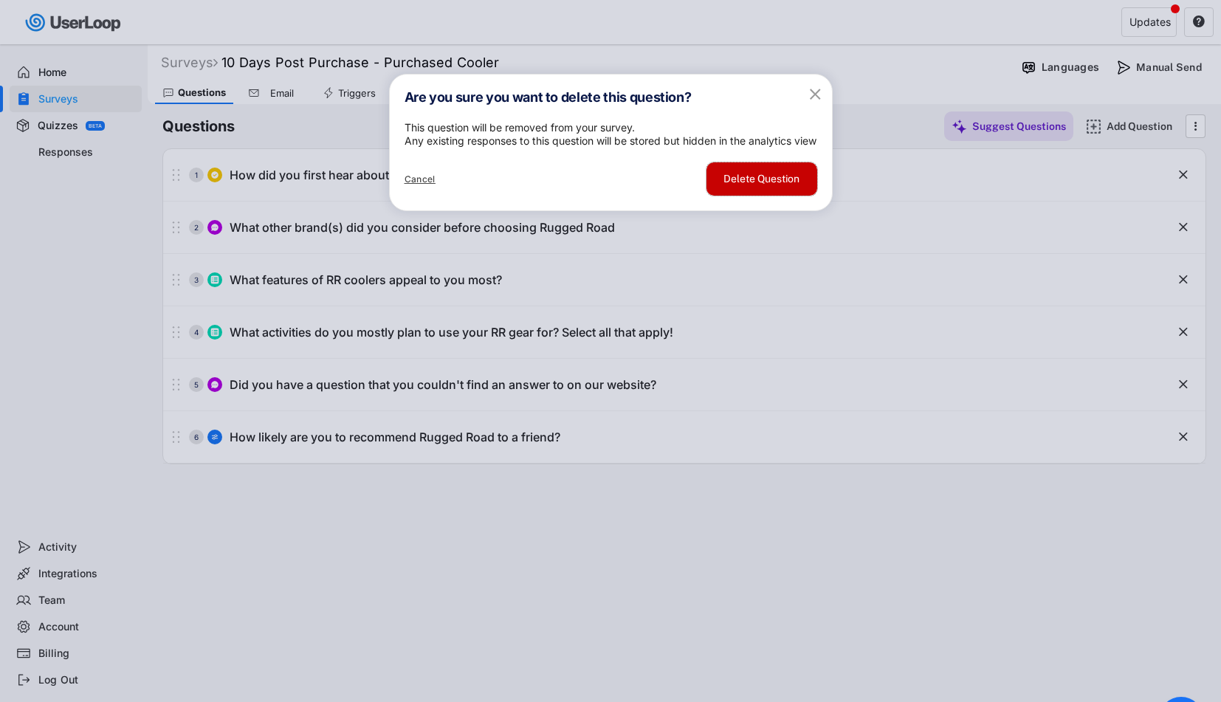
click at [744, 196] on button "Delete Question" at bounding box center [761, 178] width 111 height 33
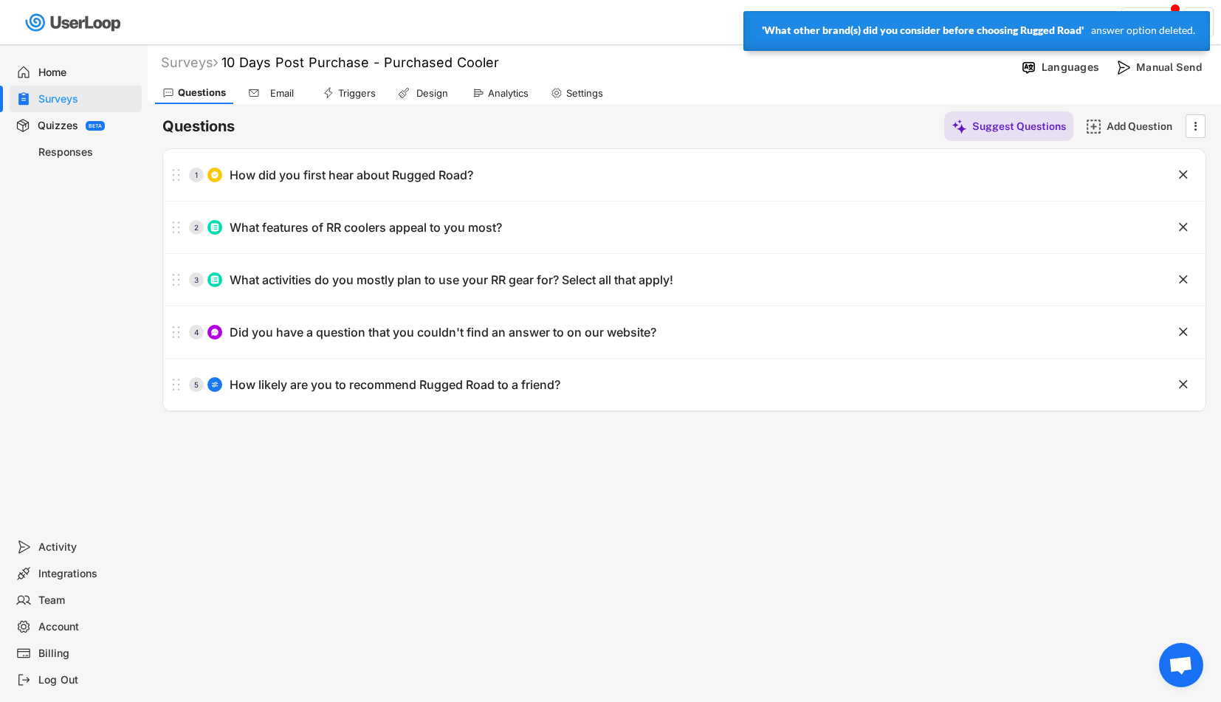
click at [414, 477] on div "Surveys 10 Days Post Purchase - Purchased Cooler  Languages Preview Add to Sho…" at bounding box center [684, 399] width 1073 height 711
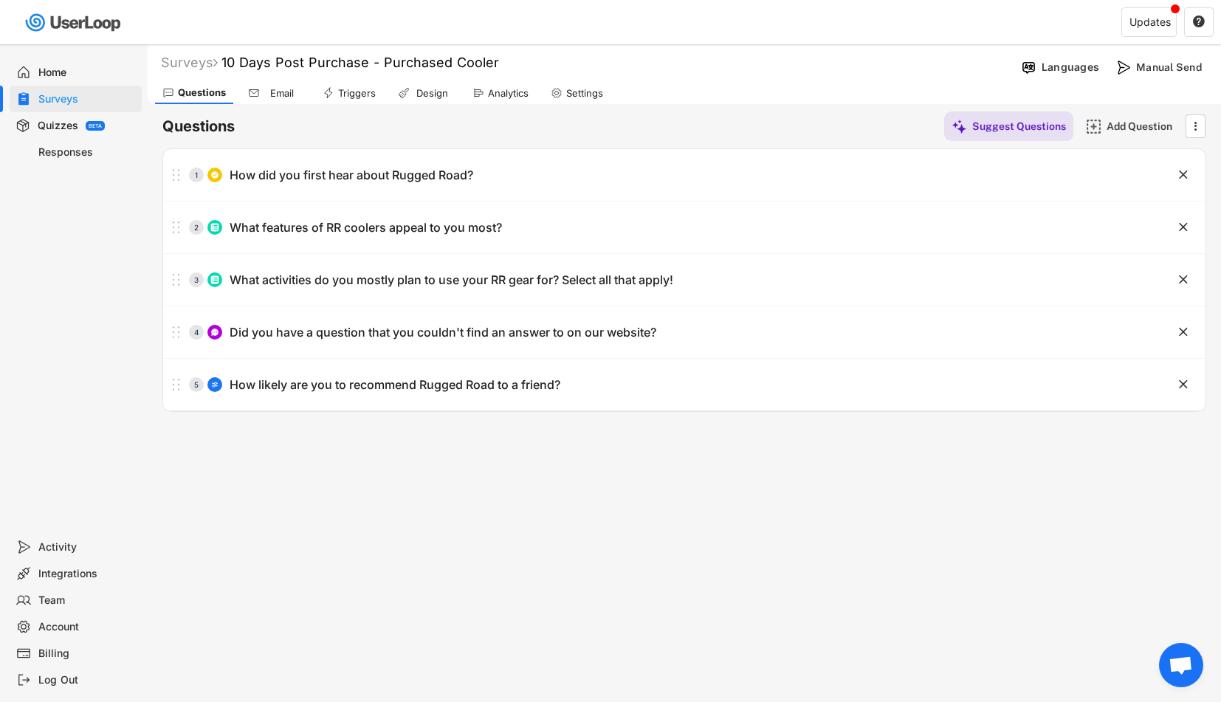
click at [464, 463] on div "Surveys 10 Days Post Purchase - Purchased Cooler  Languages Preview Add to Sho…" at bounding box center [684, 399] width 1073 height 711
click at [189, 58] on div "Surveys" at bounding box center [189, 62] width 57 height 17
